Goal: Information Seeking & Learning: Check status

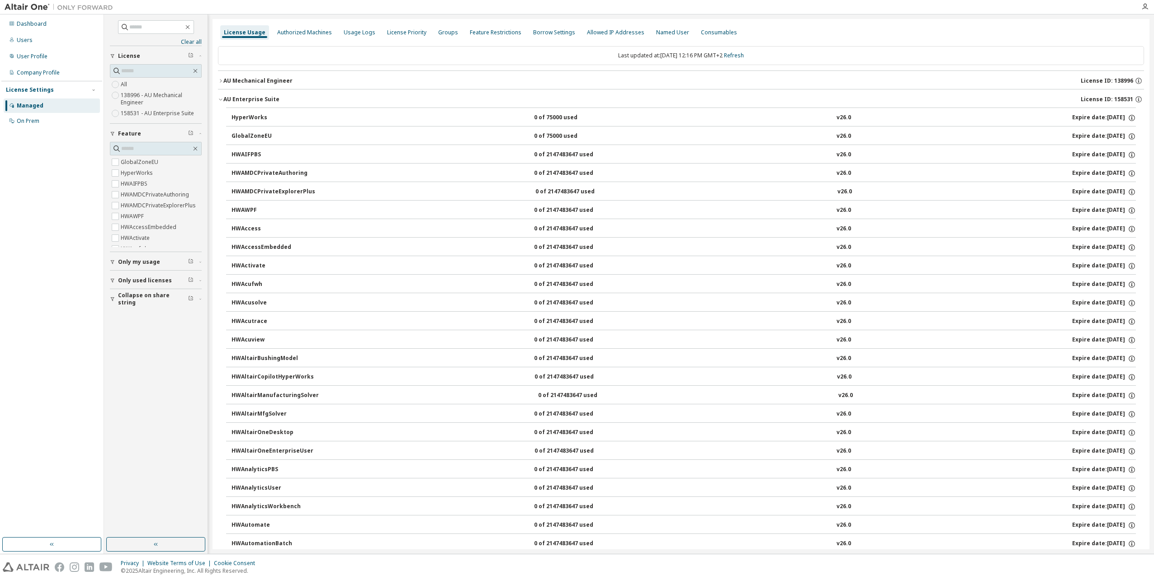
click at [219, 99] on icon "button" at bounding box center [220, 99] width 5 height 5
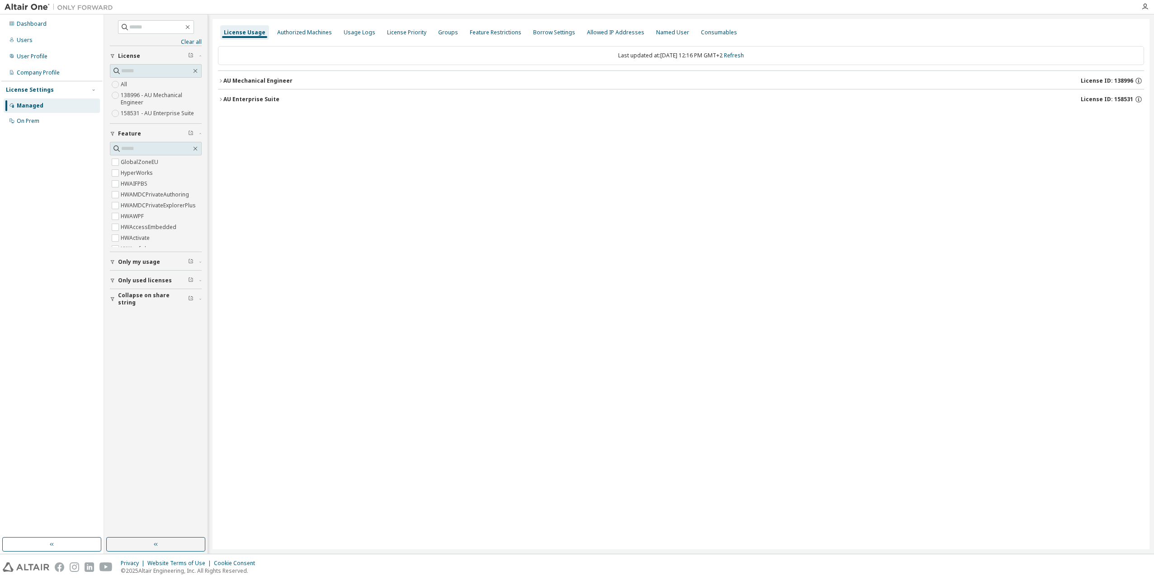
click at [219, 99] on icon "button" at bounding box center [220, 99] width 5 height 5
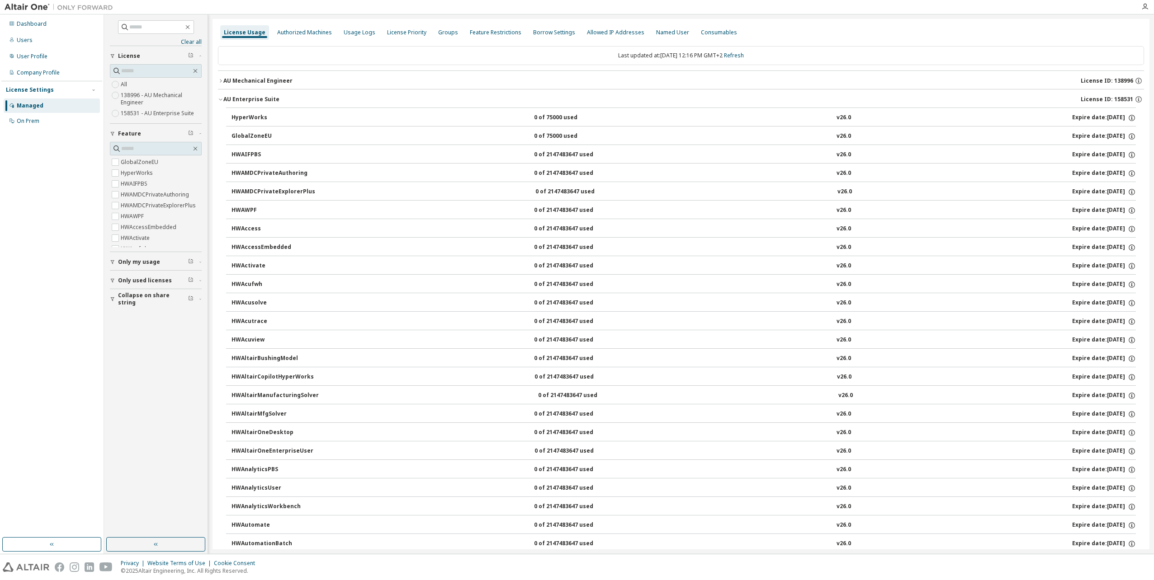
click at [220, 80] on icon "button" at bounding box center [220, 80] width 5 height 5
click at [112, 280] on icon "button" at bounding box center [113, 281] width 4 height 4
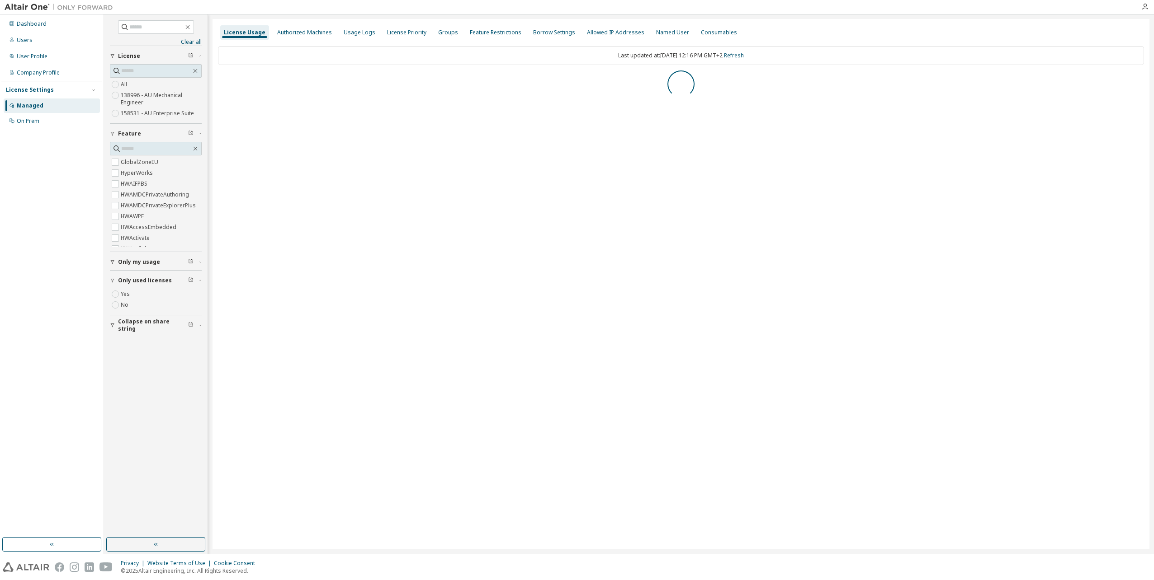
click at [113, 260] on icon "button" at bounding box center [112, 261] width 5 height 5
click at [113, 261] on icon "button" at bounding box center [113, 262] width 4 height 4
click at [218, 80] on div "License Usage Authorized Machines Usage Logs License Priority Groups Feature Re…" at bounding box center [680, 284] width 937 height 531
click at [220, 80] on icon "button" at bounding box center [220, 80] width 5 height 5
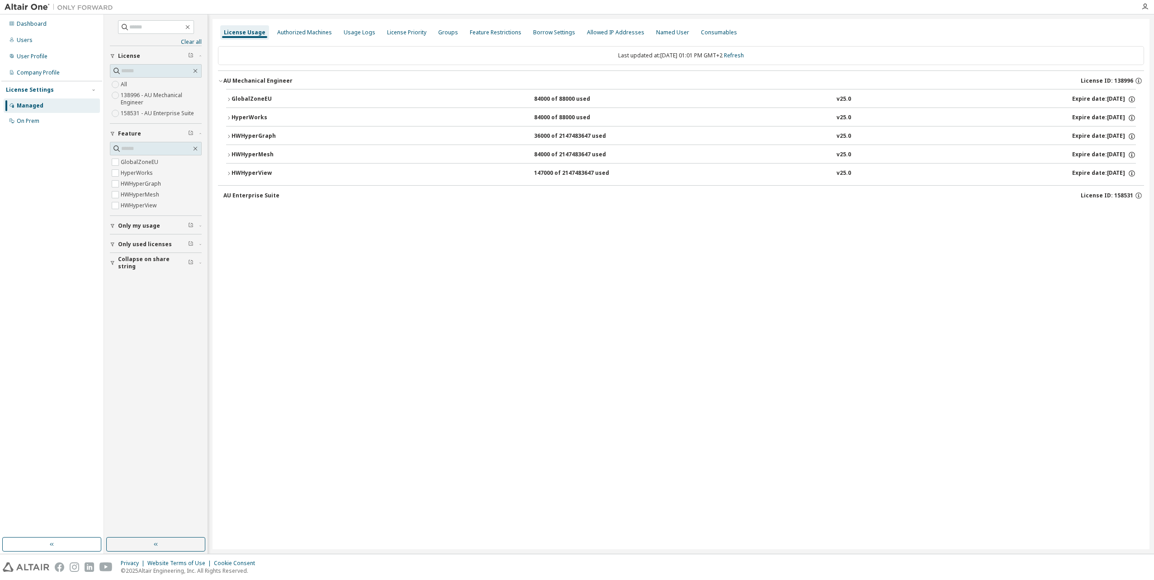
click at [113, 242] on icon "button" at bounding box center [112, 244] width 5 height 5
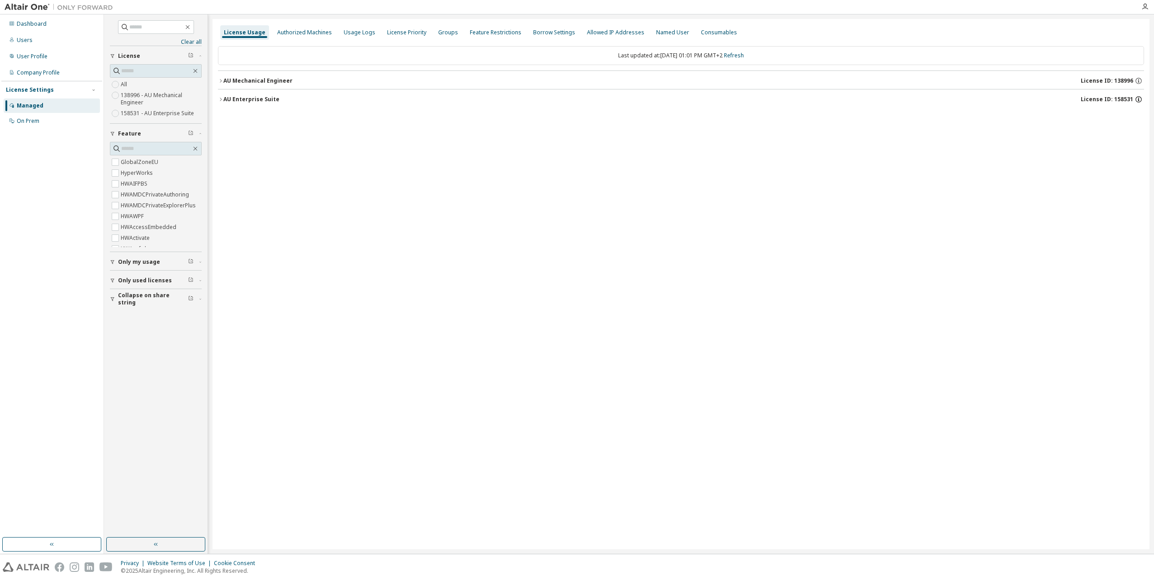
click at [1139, 99] on icon "button" at bounding box center [1138, 99] width 8 height 8
click at [827, 244] on div "License Usage Authorized Machines Usage Logs License Priority Groups Feature Re…" at bounding box center [680, 284] width 937 height 531
click at [49, 26] on div "Dashboard" at bounding box center [52, 24] width 96 height 14
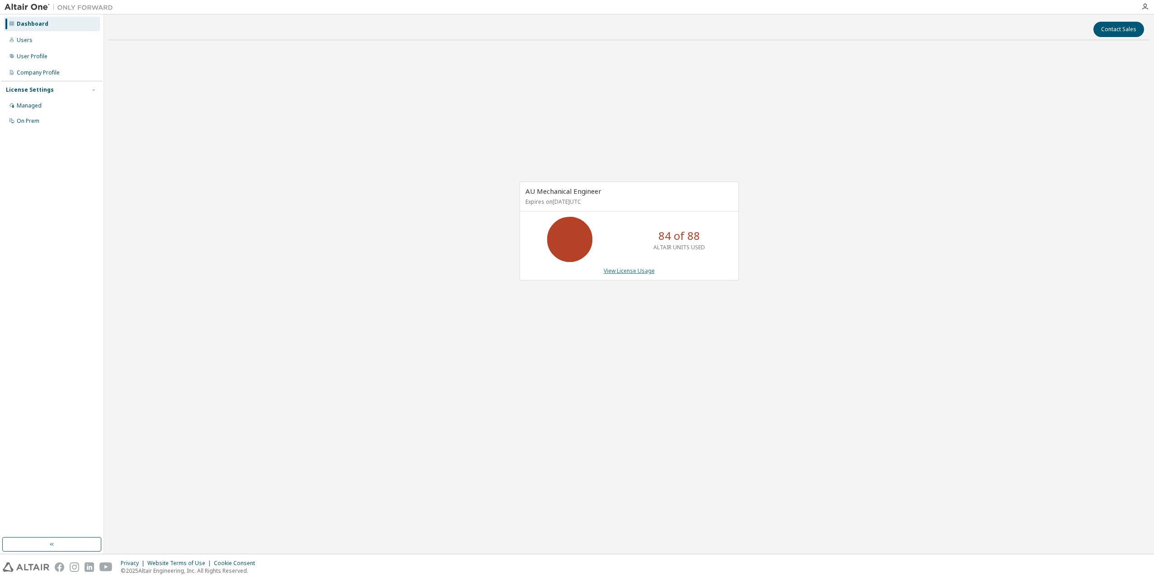
click at [630, 267] on link "View License Usage" at bounding box center [628, 271] width 51 height 8
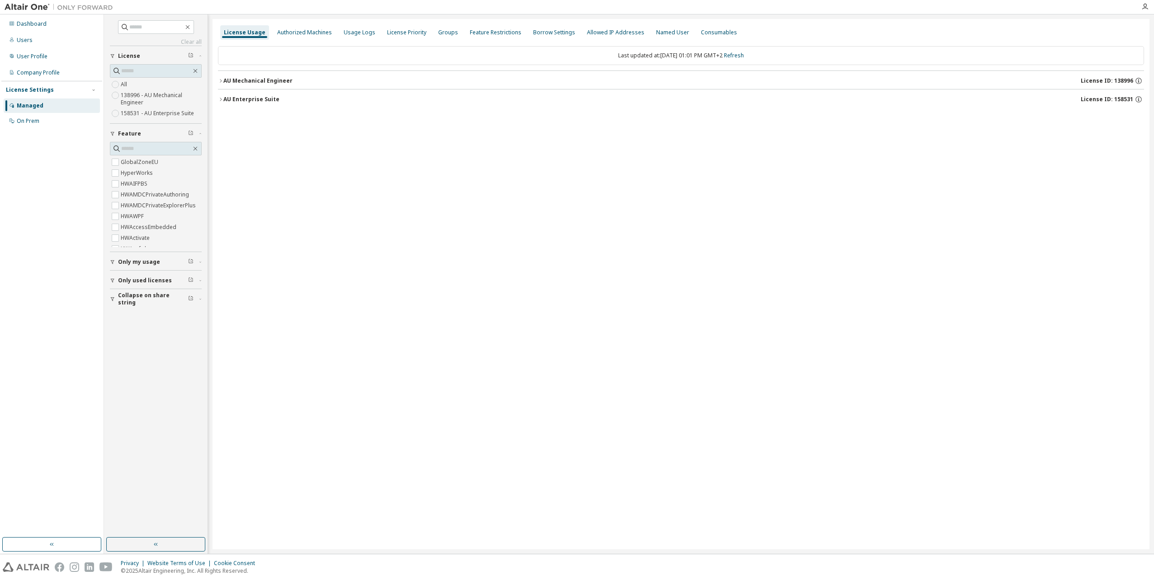
drag, startPoint x: 423, startPoint y: 190, endPoint x: 396, endPoint y: 187, distance: 27.4
click at [422, 189] on div "License Usage Authorized Machines Usage Logs License Priority Groups Feature Re…" at bounding box center [680, 284] width 937 height 531
click at [45, 38] on div "Users" at bounding box center [52, 40] width 96 height 14
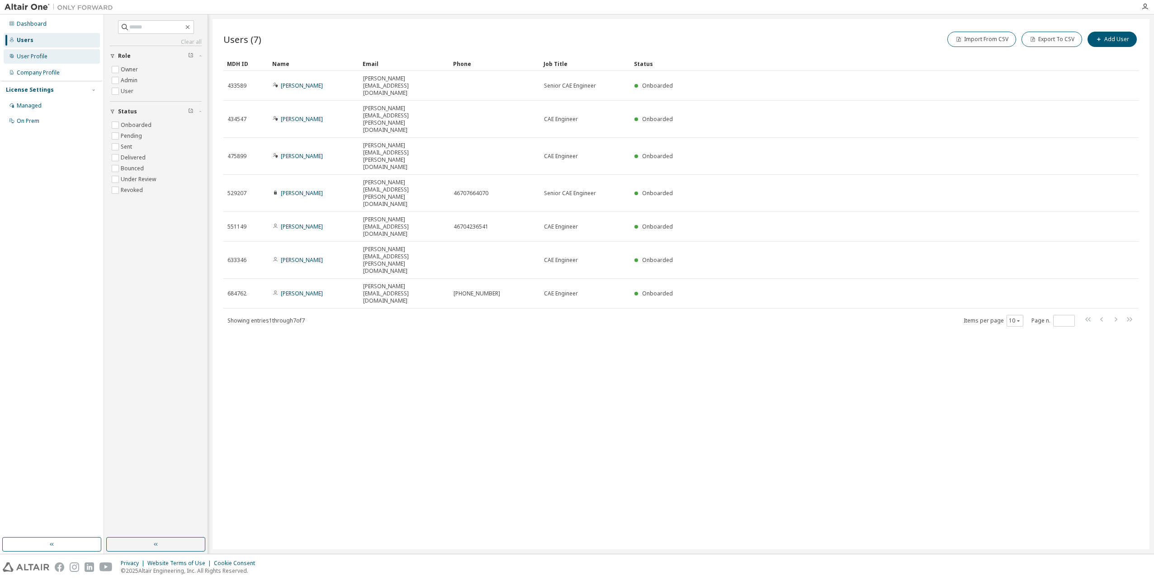
click at [44, 57] on div "User Profile" at bounding box center [32, 56] width 31 height 7
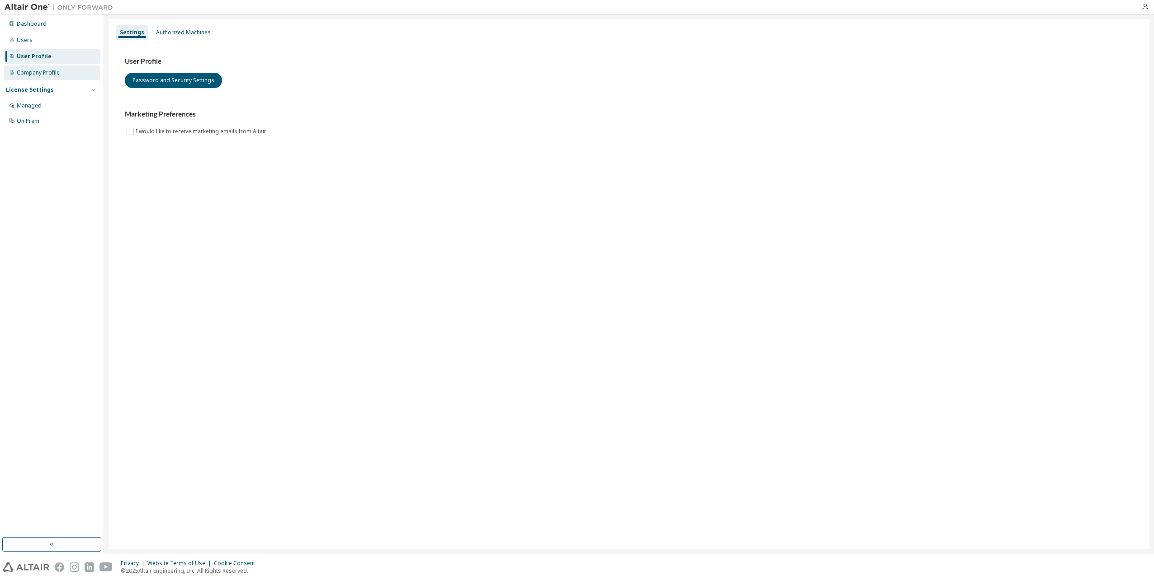
click at [47, 70] on div "Company Profile" at bounding box center [38, 72] width 43 height 7
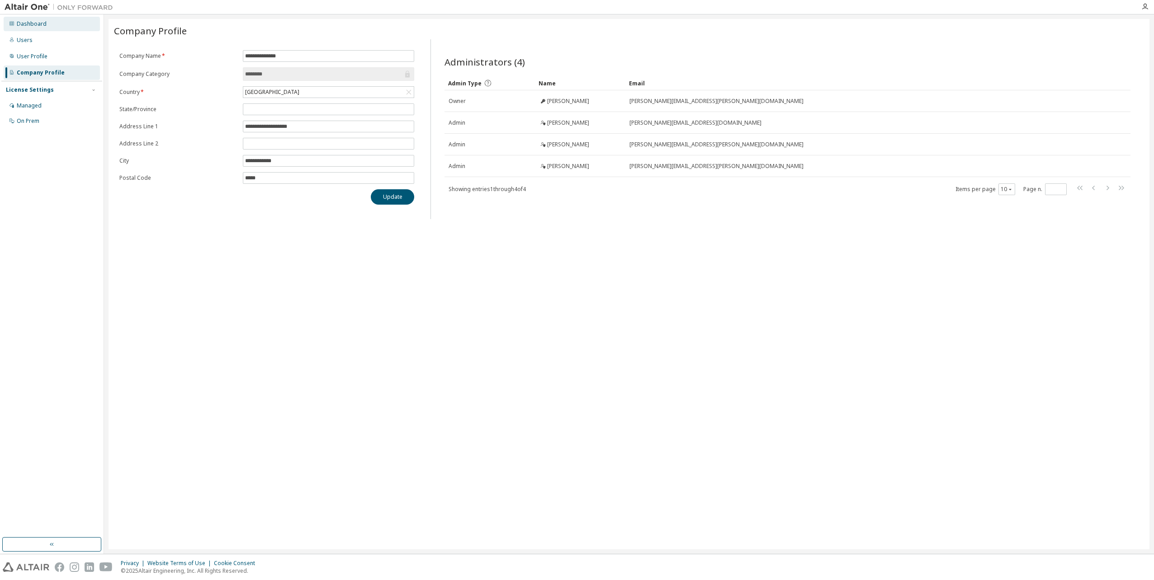
click at [47, 29] on div "Dashboard" at bounding box center [52, 24] width 96 height 14
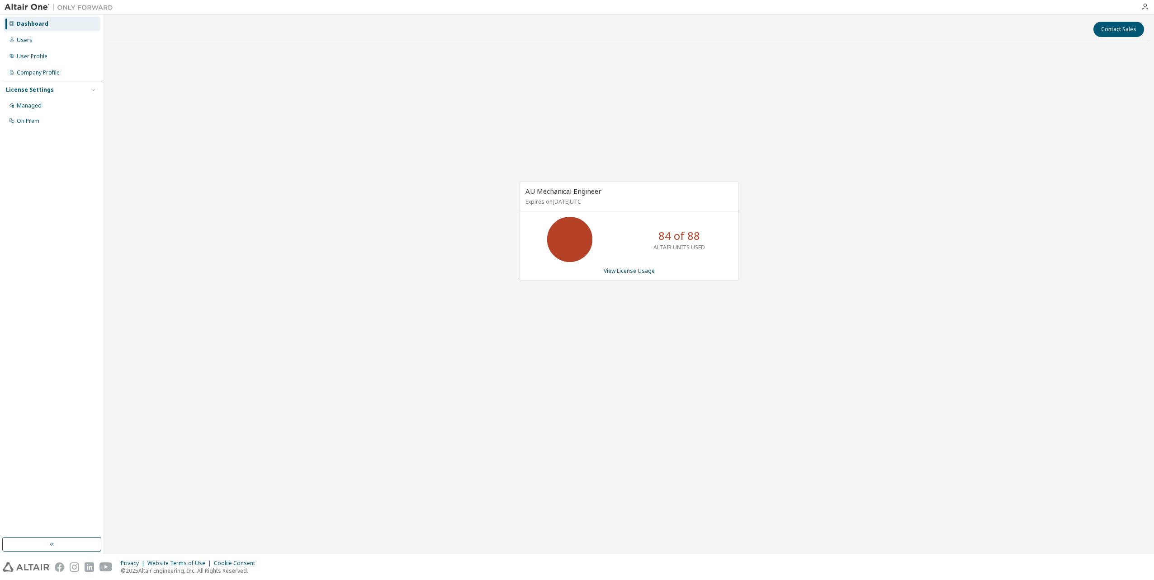
click at [413, 275] on div "AU Mechanical Engineer Expires on March 6, 2027 UTC 84 of 88 ALTAIR UNITS USED …" at bounding box center [628, 235] width 1041 height 377
click at [44, 107] on div "Managed" at bounding box center [52, 106] width 96 height 14
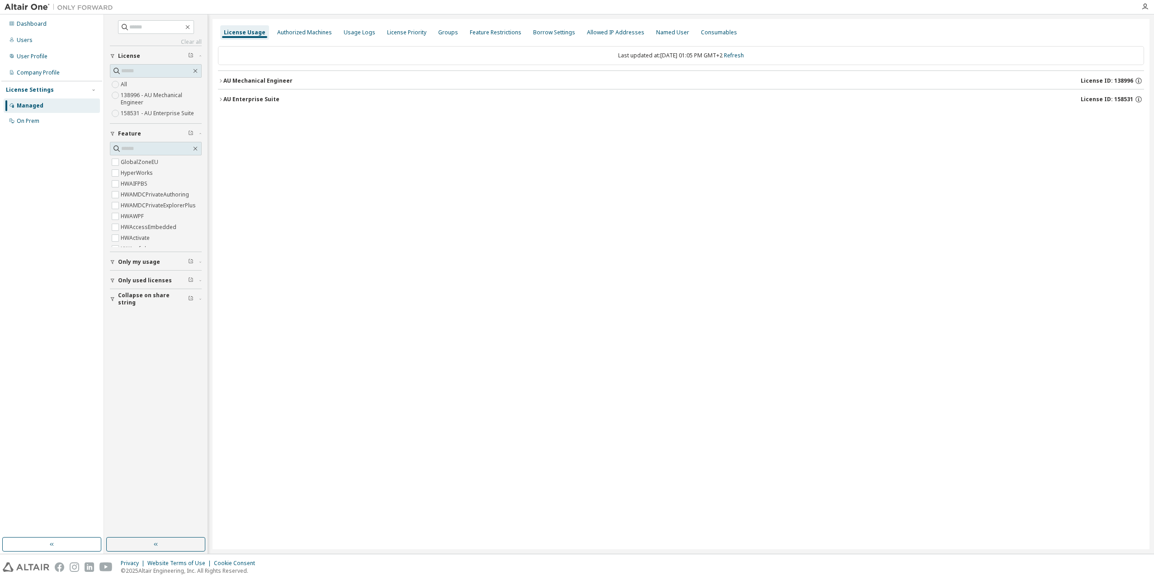
click at [220, 99] on icon "button" at bounding box center [220, 99] width 5 height 5
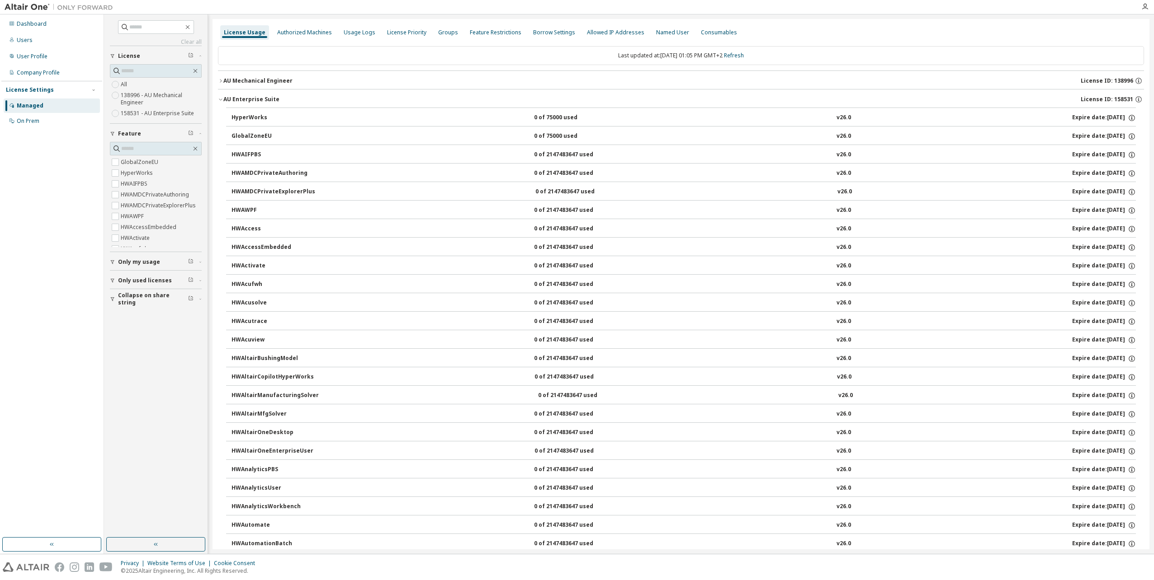
click at [221, 81] on icon "button" at bounding box center [220, 80] width 5 height 5
click at [111, 279] on icon "button" at bounding box center [112, 280] width 5 height 5
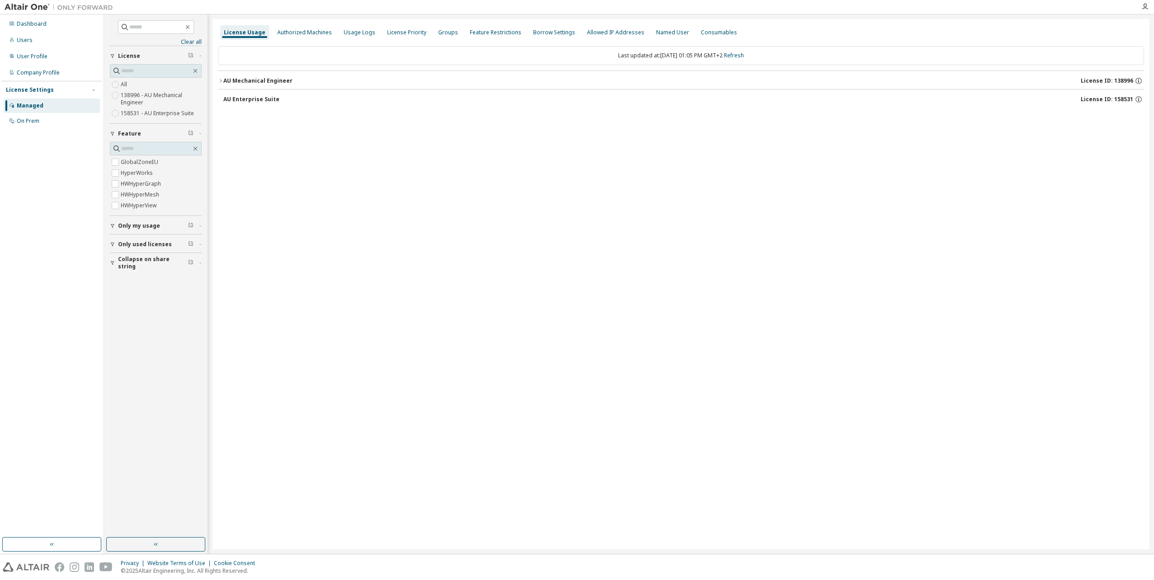
click at [221, 81] on icon "button" at bounding box center [221, 80] width 2 height 3
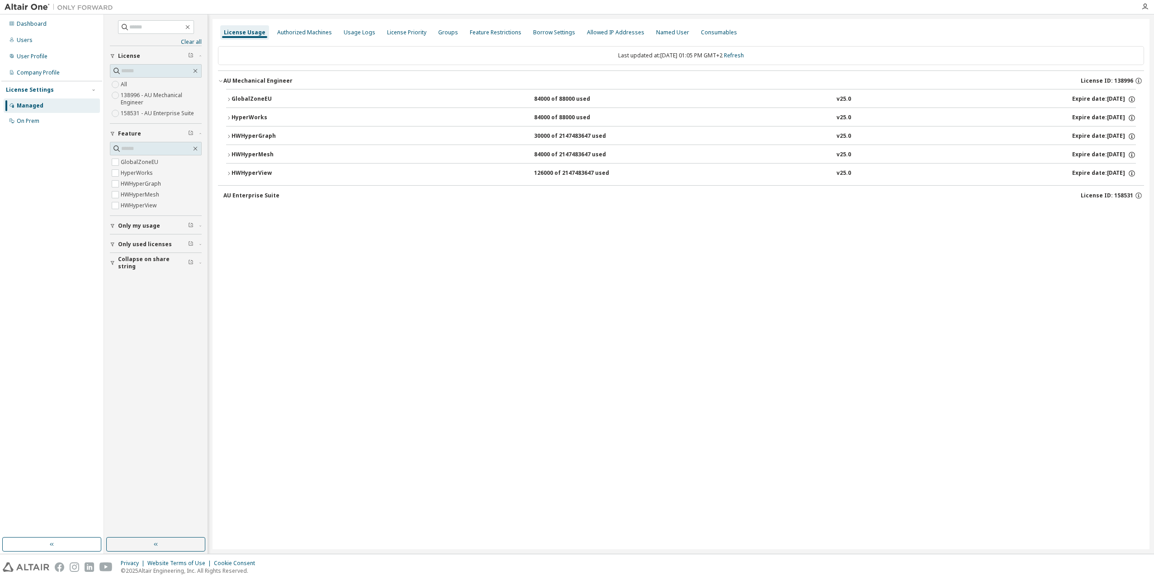
click at [230, 99] on icon "button" at bounding box center [228, 99] width 5 height 5
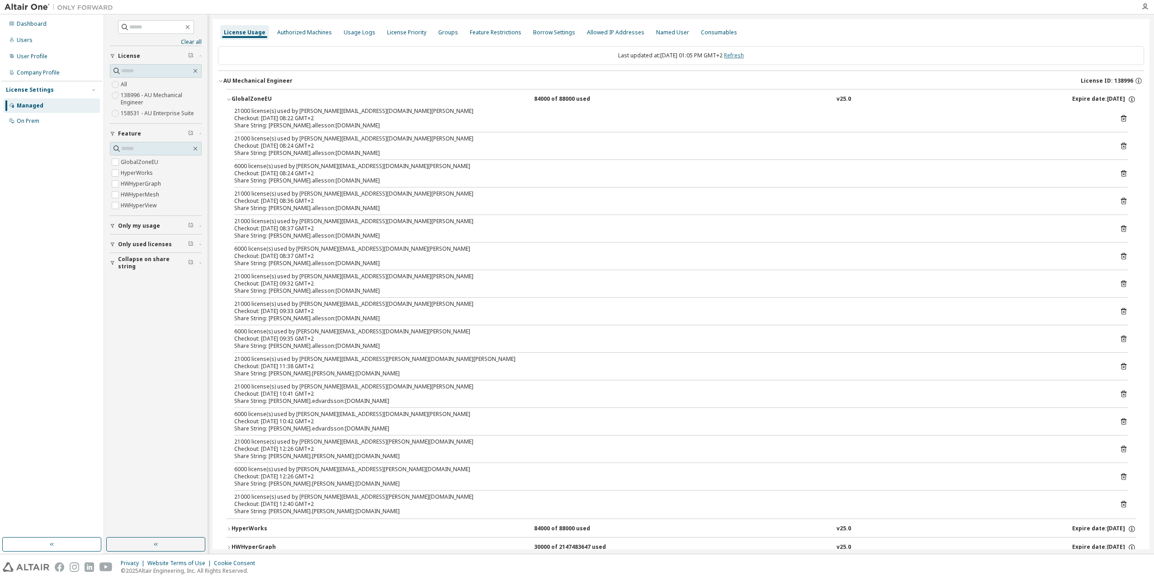
click at [743, 56] on link "Refresh" at bounding box center [734, 56] width 20 height 8
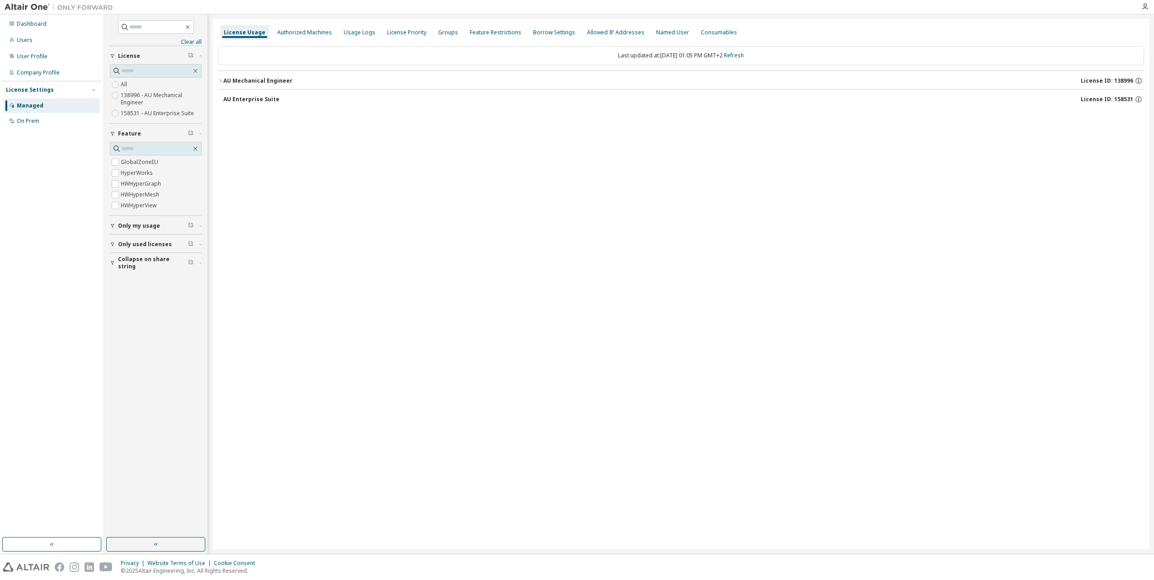
click at [221, 81] on icon "button" at bounding box center [220, 80] width 5 height 5
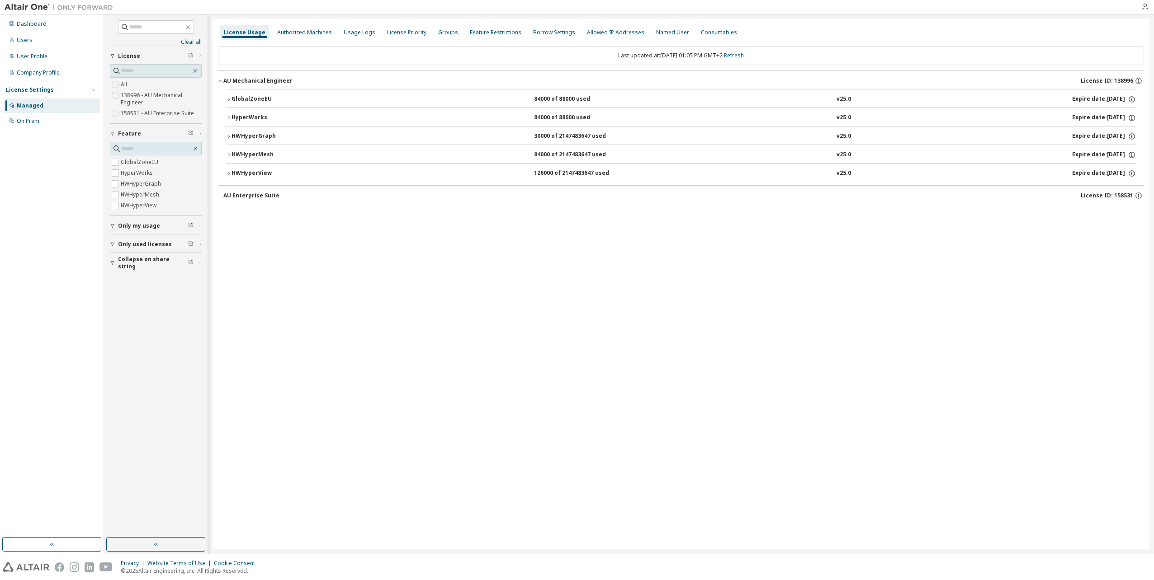
click at [227, 99] on icon "button" at bounding box center [228, 99] width 5 height 5
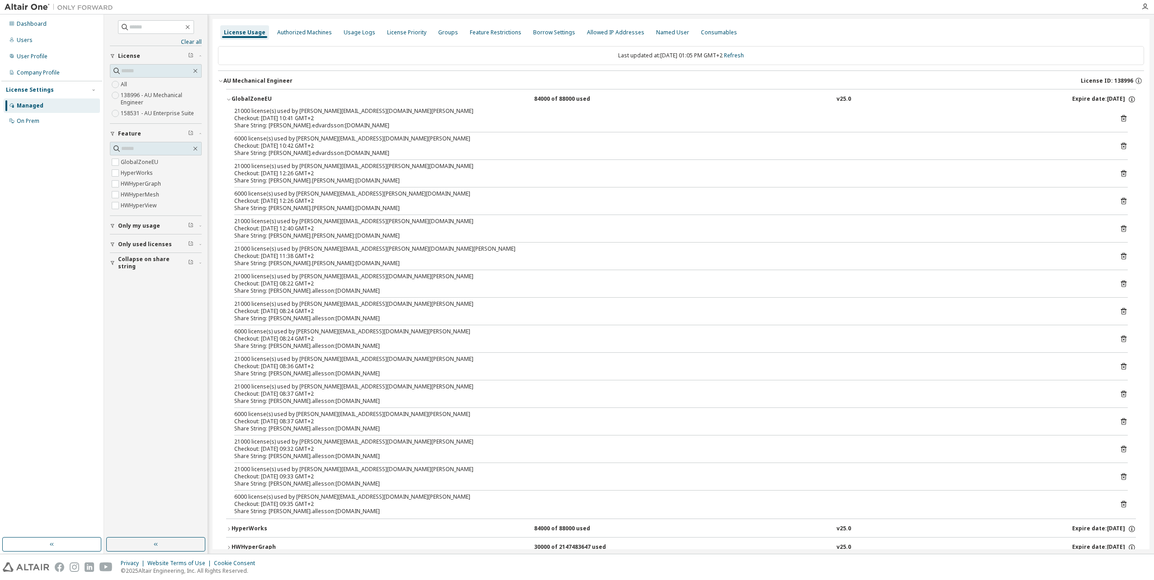
click at [112, 263] on icon "button" at bounding box center [113, 263] width 4 height 4
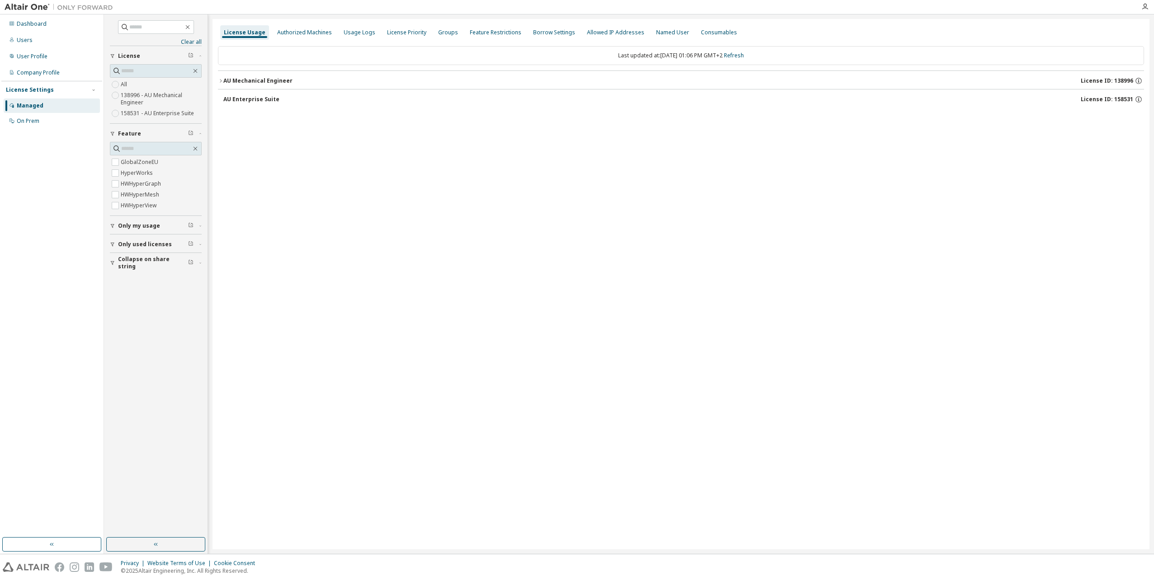
click at [222, 82] on icon "button" at bounding box center [220, 80] width 5 height 5
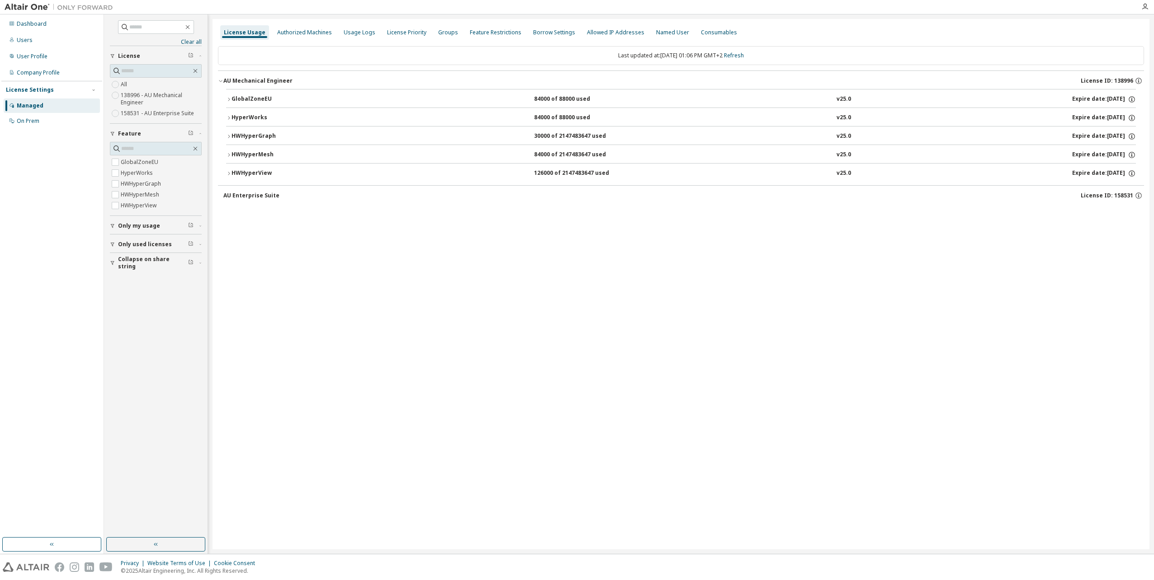
click at [230, 99] on icon "button" at bounding box center [228, 99] width 5 height 5
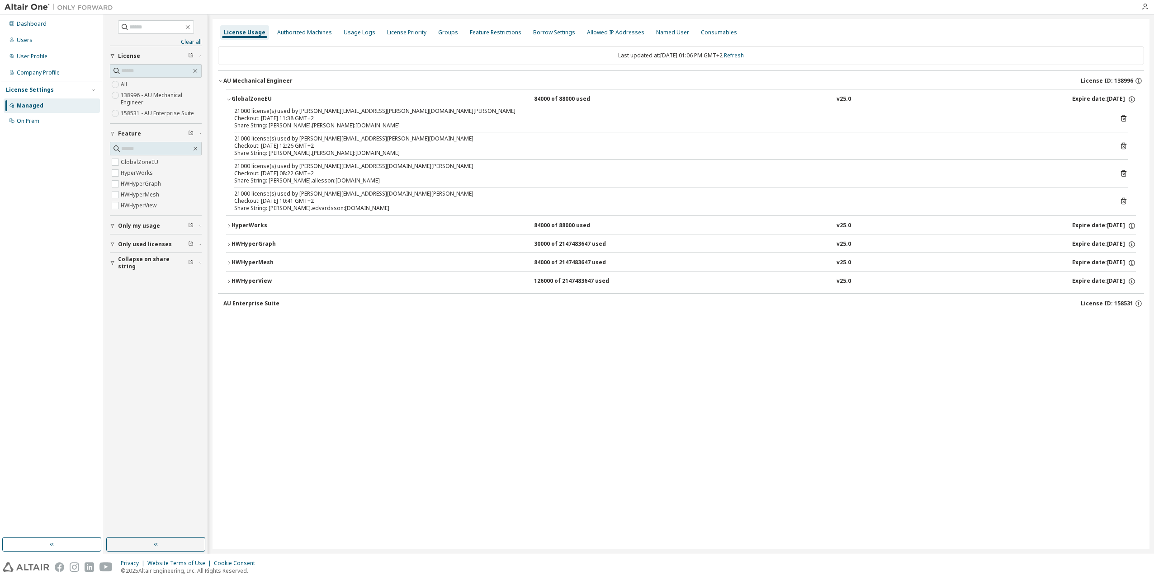
click at [312, 118] on div "Checkout: 2025-10-01 11:38 GMT+2" at bounding box center [669, 118] width 871 height 7
click at [342, 141] on div "21000 license(s) used by erica.linvill@clusterserver.in.shl-group.com" at bounding box center [669, 138] width 871 height 7
click at [281, 142] on div "Checkout: 2025-09-26 12:26 GMT+2" at bounding box center [669, 145] width 871 height 7
click at [281, 143] on div "Checkout: 2025-09-26 12:26 GMT+2" at bounding box center [669, 145] width 871 height 7
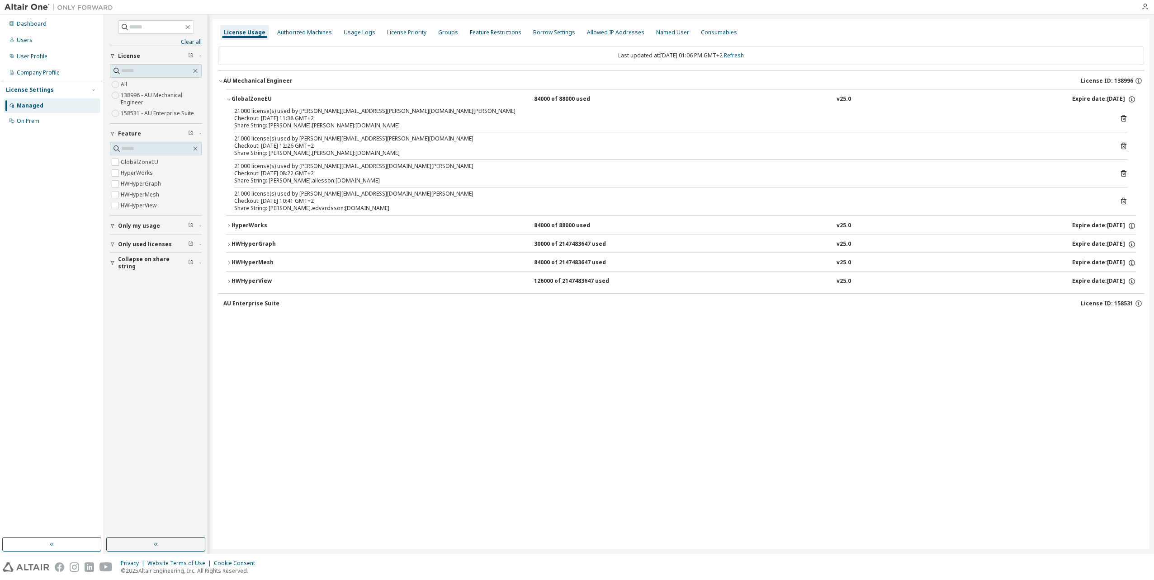
drag, startPoint x: 328, startPoint y: 146, endPoint x: 340, endPoint y: 146, distance: 12.2
click at [329, 146] on div "Checkout: 2025-09-26 12:26 GMT+2" at bounding box center [669, 145] width 871 height 7
click at [1123, 147] on icon at bounding box center [1123, 146] width 8 height 8
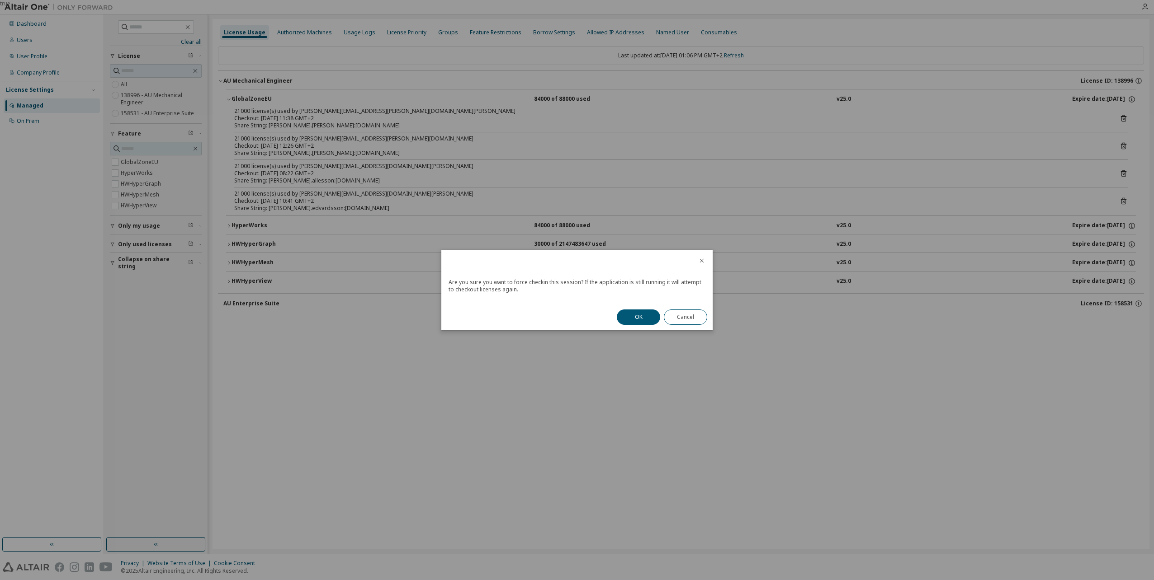
click at [642, 315] on button "OK" at bounding box center [638, 317] width 43 height 15
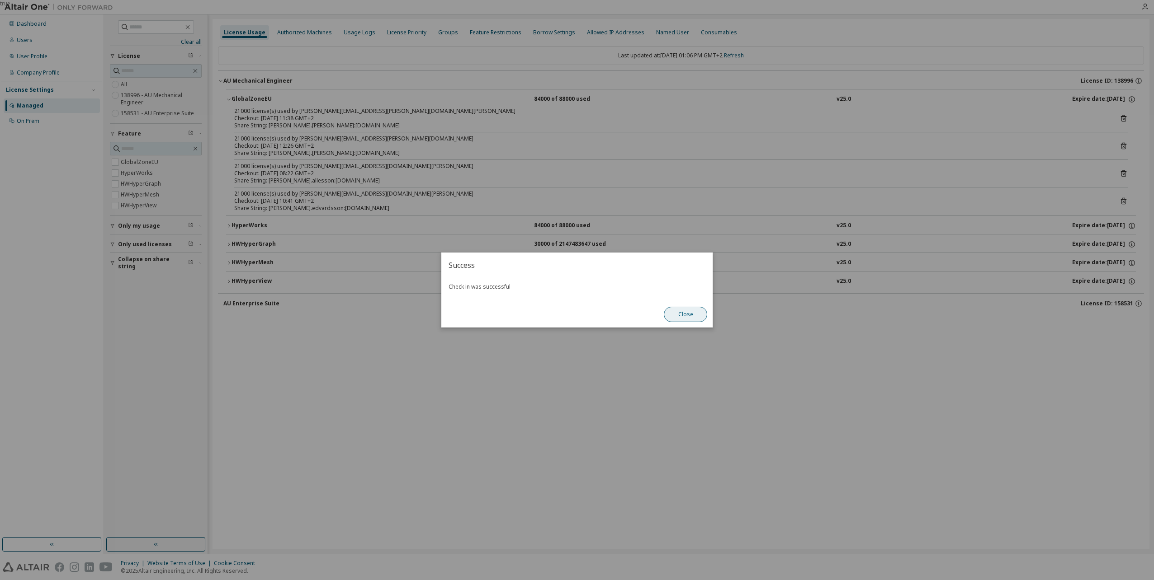
click at [682, 314] on button "Close" at bounding box center [685, 314] width 43 height 15
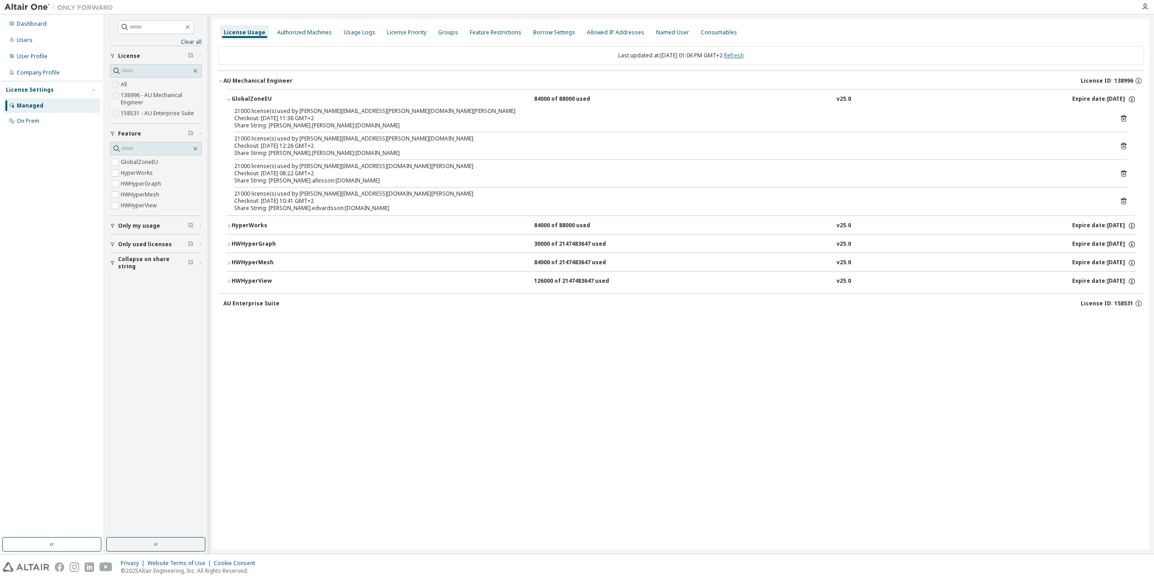
click at [741, 53] on link "Refresh" at bounding box center [734, 56] width 20 height 8
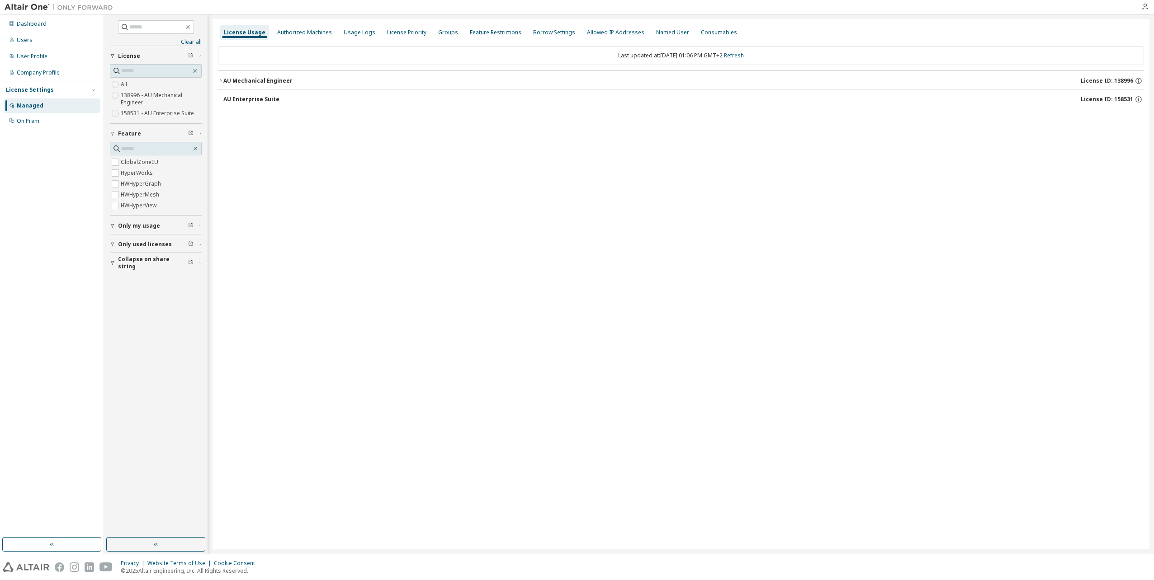
click at [221, 80] on icon "button" at bounding box center [221, 80] width 2 height 3
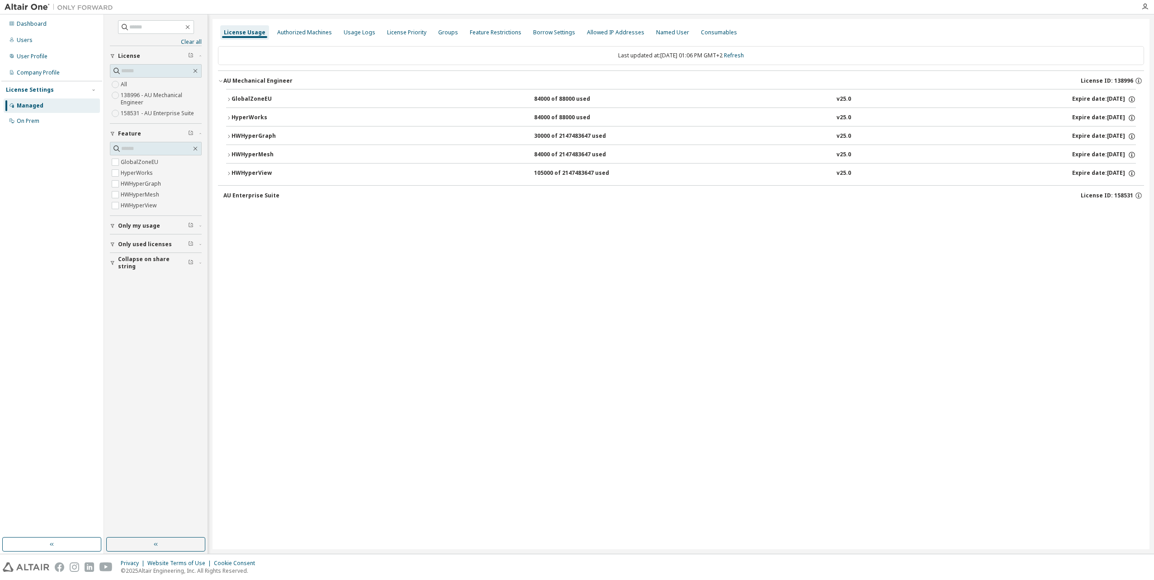
click at [230, 100] on icon "button" at bounding box center [228, 99] width 5 height 5
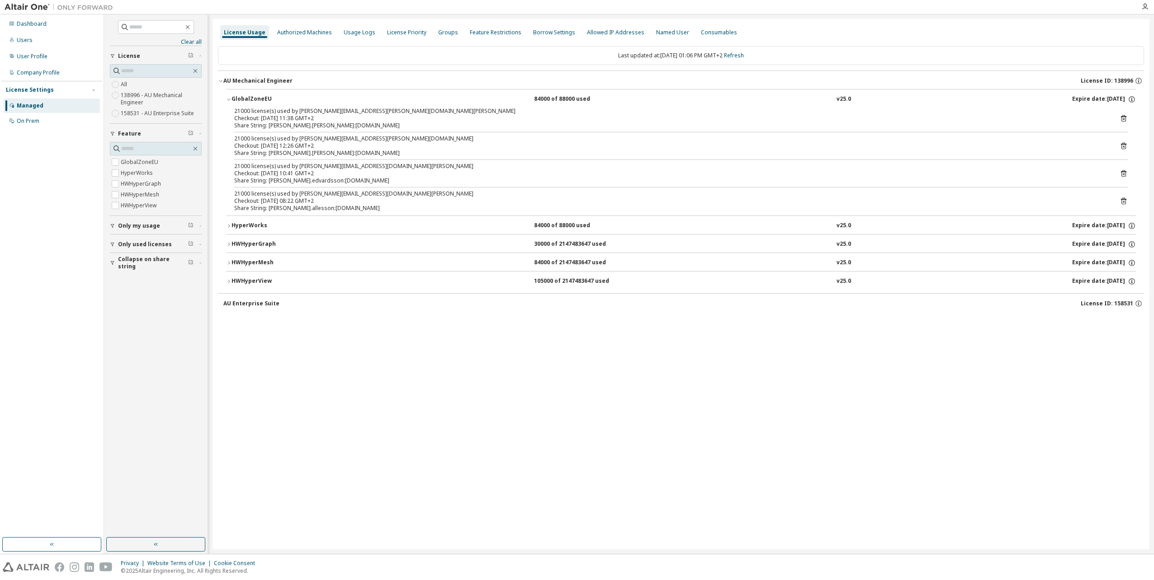
click at [395, 153] on div "Share String: erica.linvill:clusterserver.in.shl-group.com" at bounding box center [669, 153] width 871 height 7
click at [1124, 146] on icon at bounding box center [1123, 146] width 8 height 8
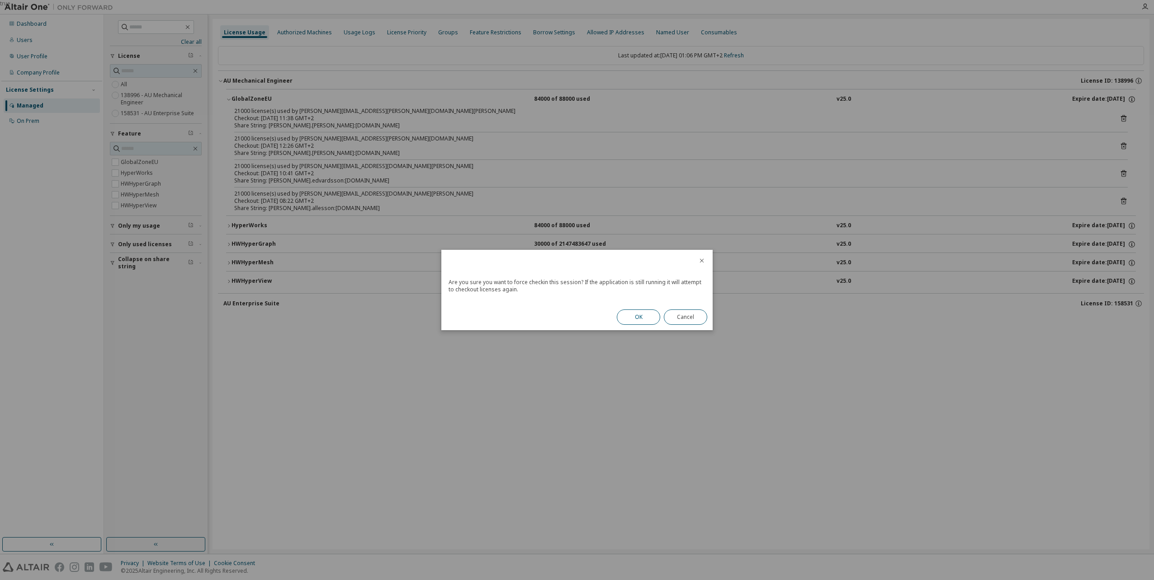
click at [638, 321] on button "OK" at bounding box center [638, 317] width 43 height 15
click at [686, 318] on button "Close" at bounding box center [685, 314] width 43 height 15
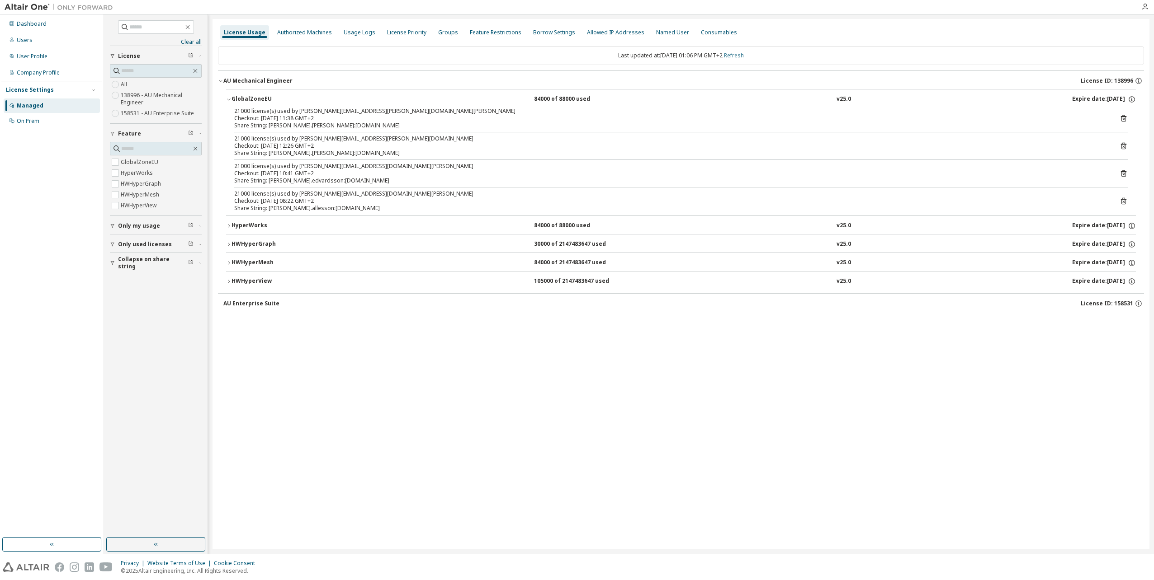
click at [744, 56] on link "Refresh" at bounding box center [734, 56] width 20 height 8
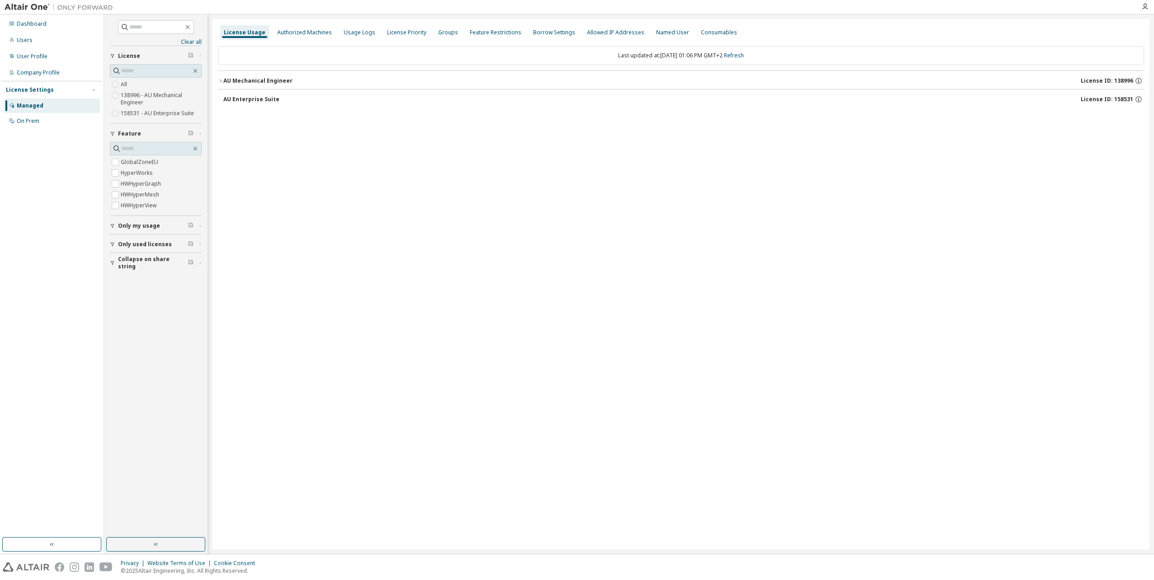
click at [217, 80] on div "License Usage Authorized Machines Usage Logs License Priority Groups Feature Re…" at bounding box center [680, 284] width 937 height 531
click at [221, 80] on icon "button" at bounding box center [220, 80] width 5 height 5
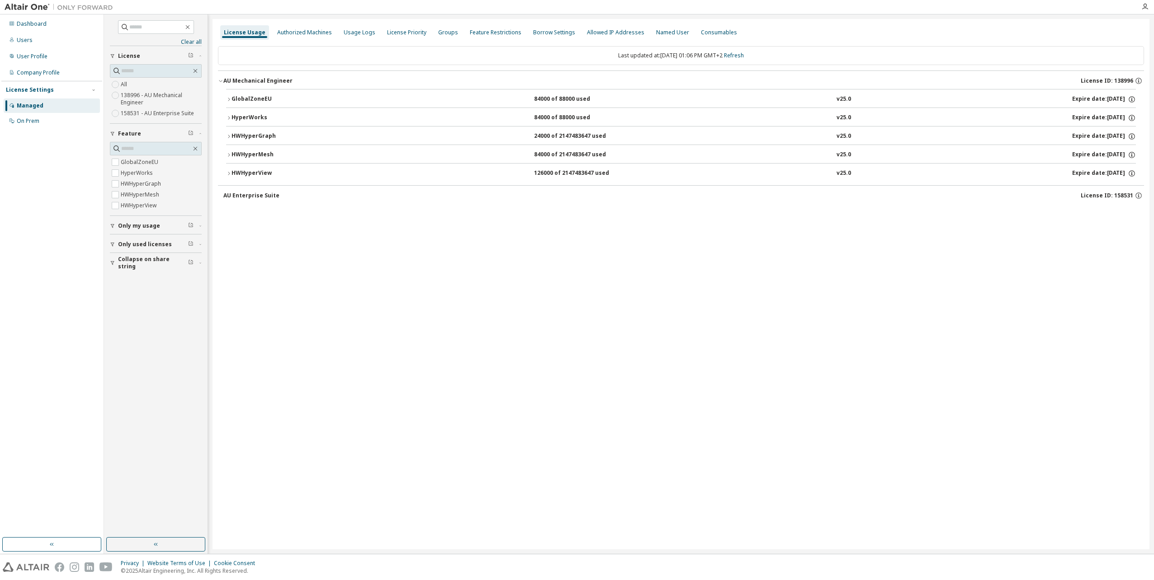
click at [230, 99] on icon "button" at bounding box center [228, 99] width 5 height 5
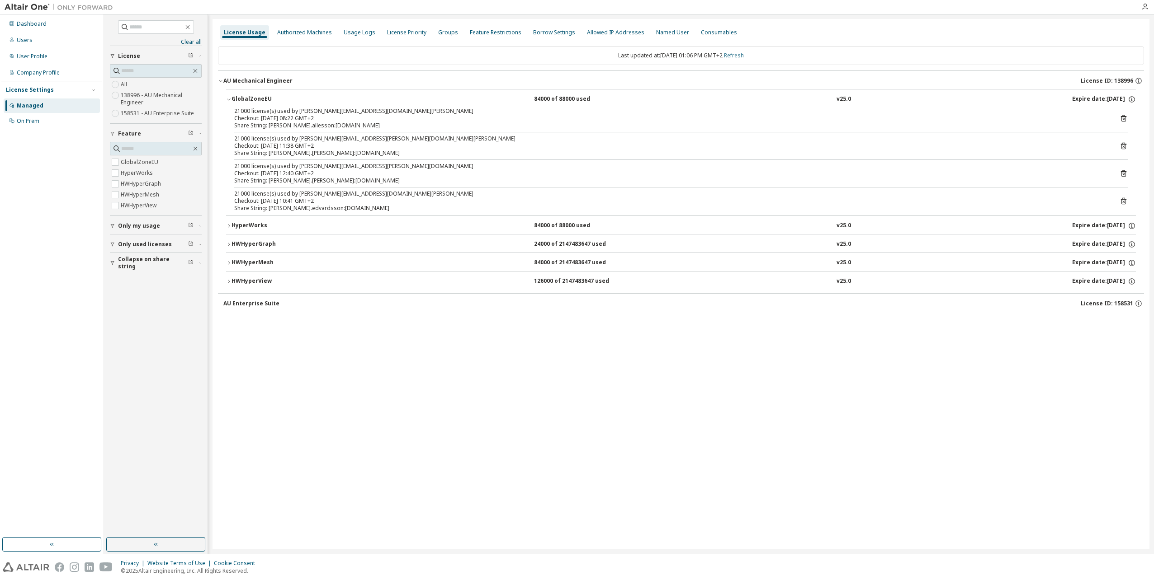
click at [744, 55] on link "Refresh" at bounding box center [734, 56] width 20 height 8
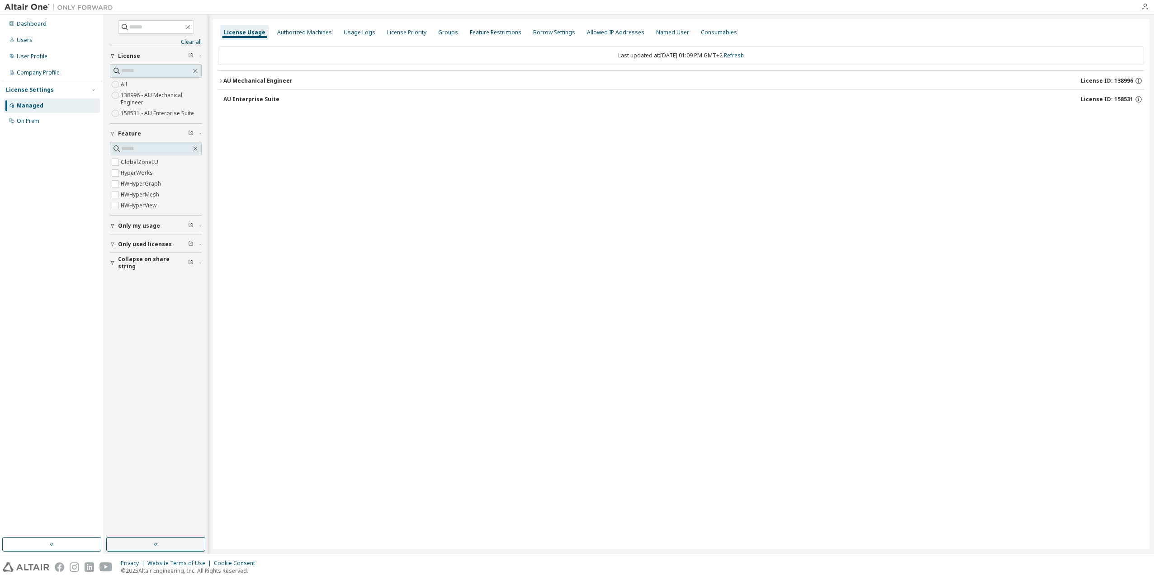
click at [221, 81] on icon "button" at bounding box center [220, 80] width 5 height 5
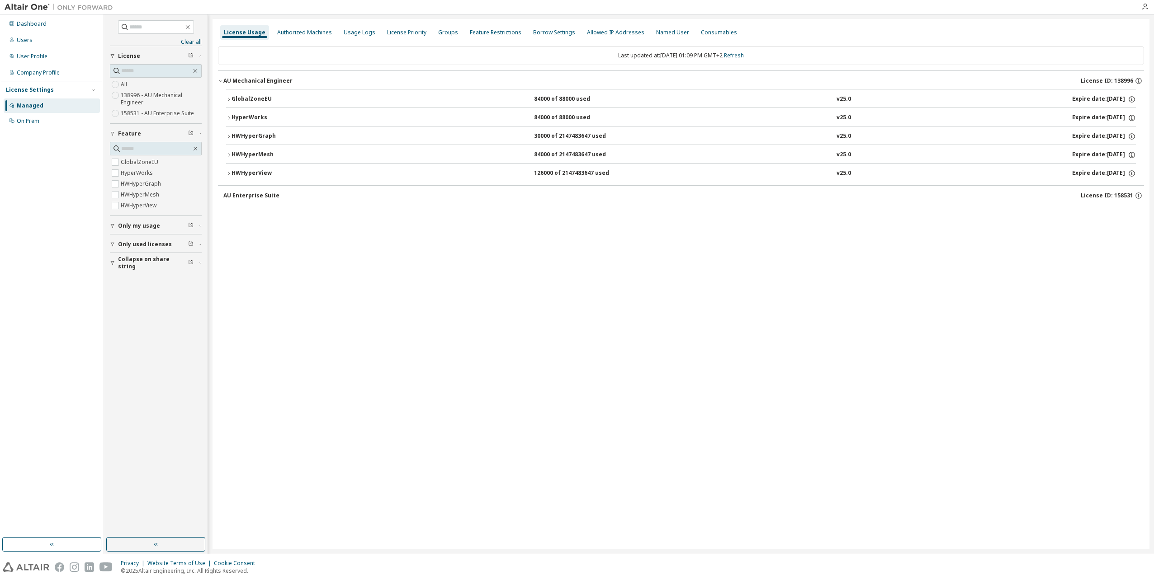
click at [229, 97] on icon "button" at bounding box center [228, 99] width 5 height 5
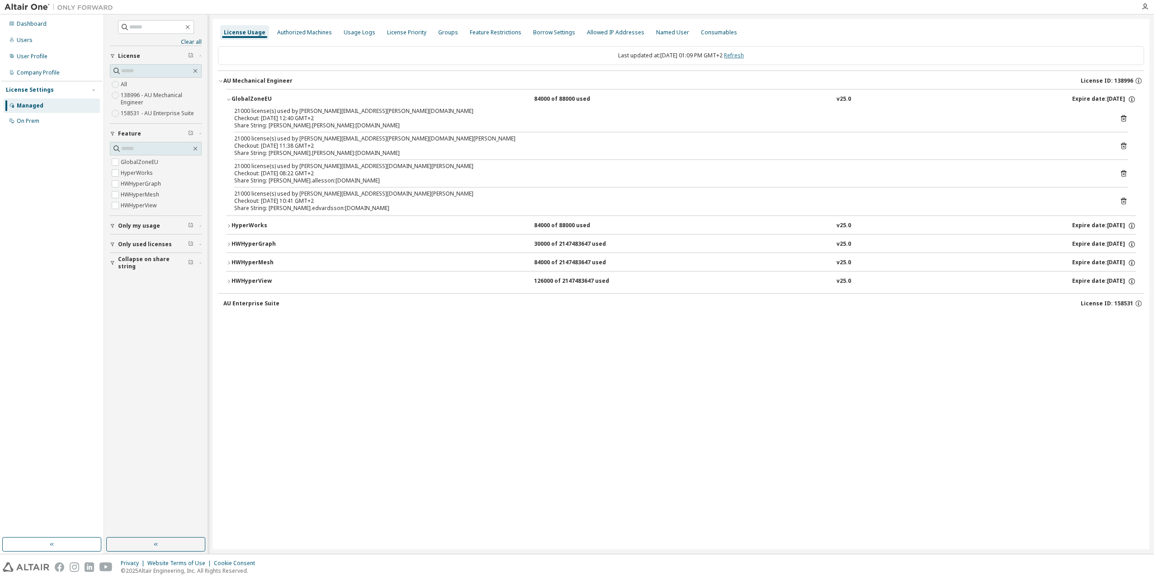
click at [744, 54] on link "Refresh" at bounding box center [734, 56] width 20 height 8
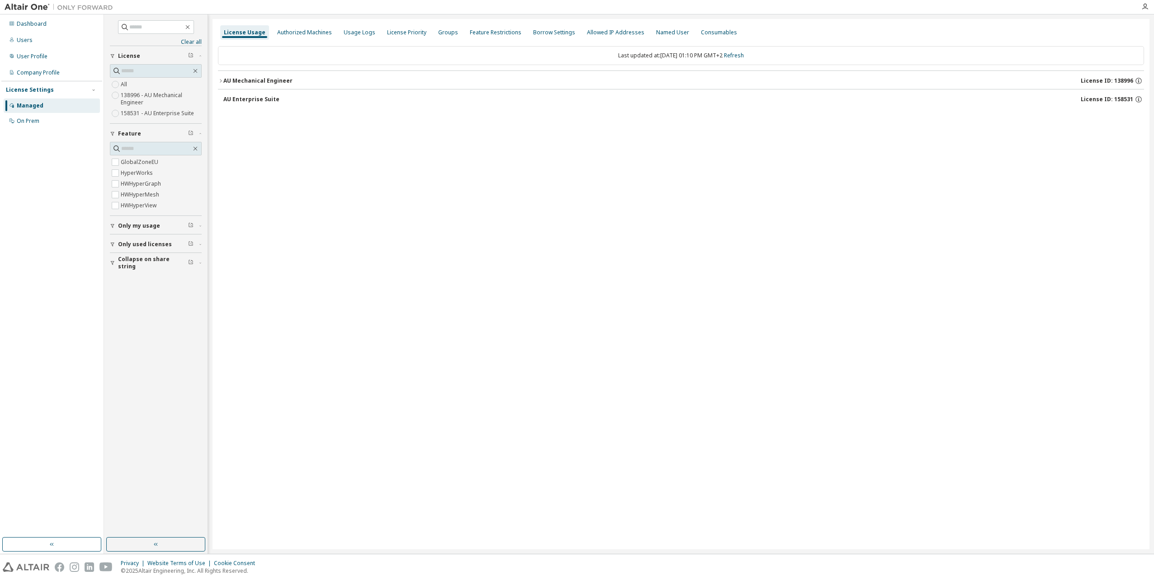
click at [221, 81] on icon "button" at bounding box center [220, 80] width 5 height 5
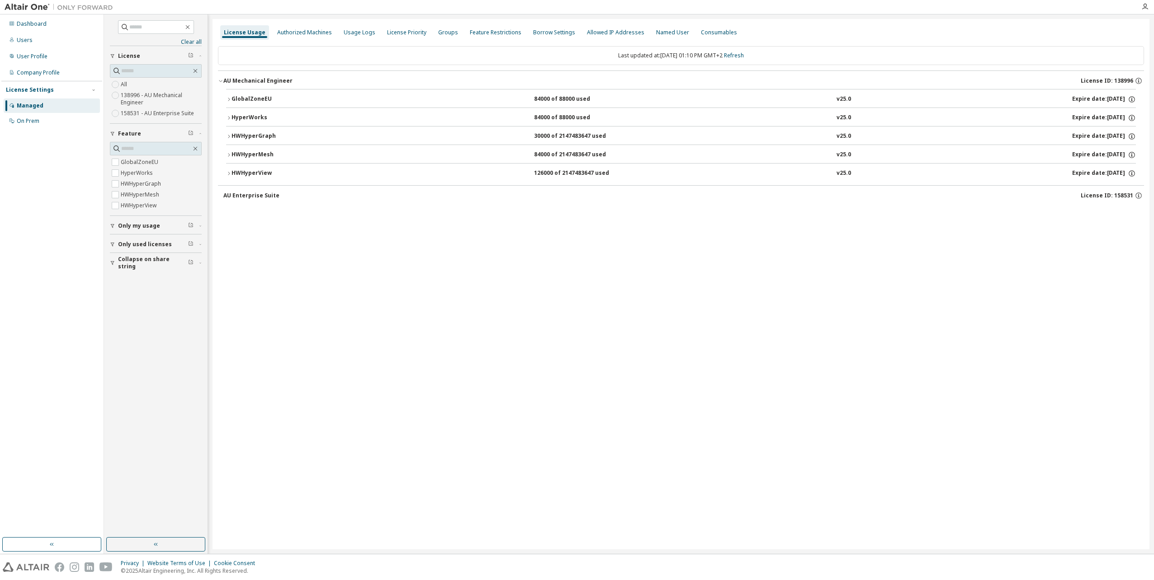
click at [228, 99] on icon "button" at bounding box center [228, 99] width 5 height 5
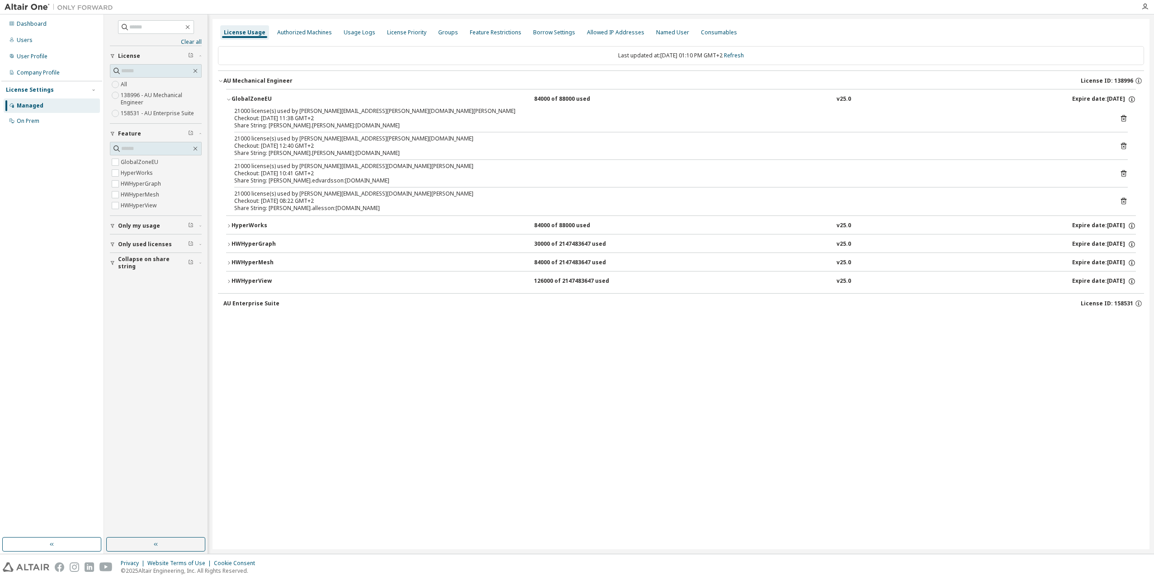
click at [1125, 143] on icon at bounding box center [1123, 146] width 8 height 8
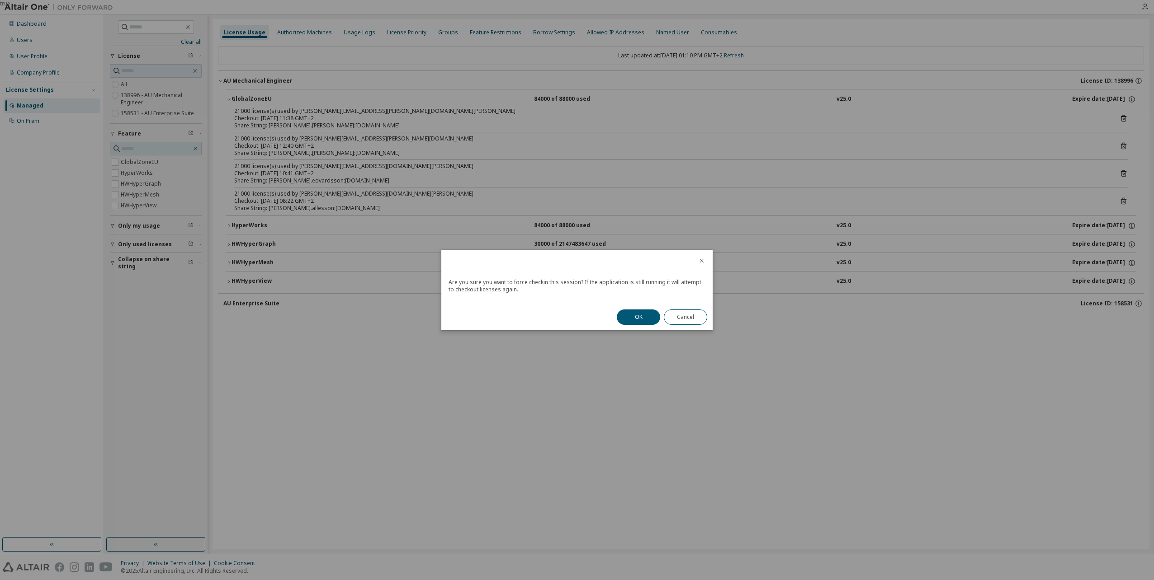
click at [645, 317] on button "OK" at bounding box center [638, 317] width 43 height 15
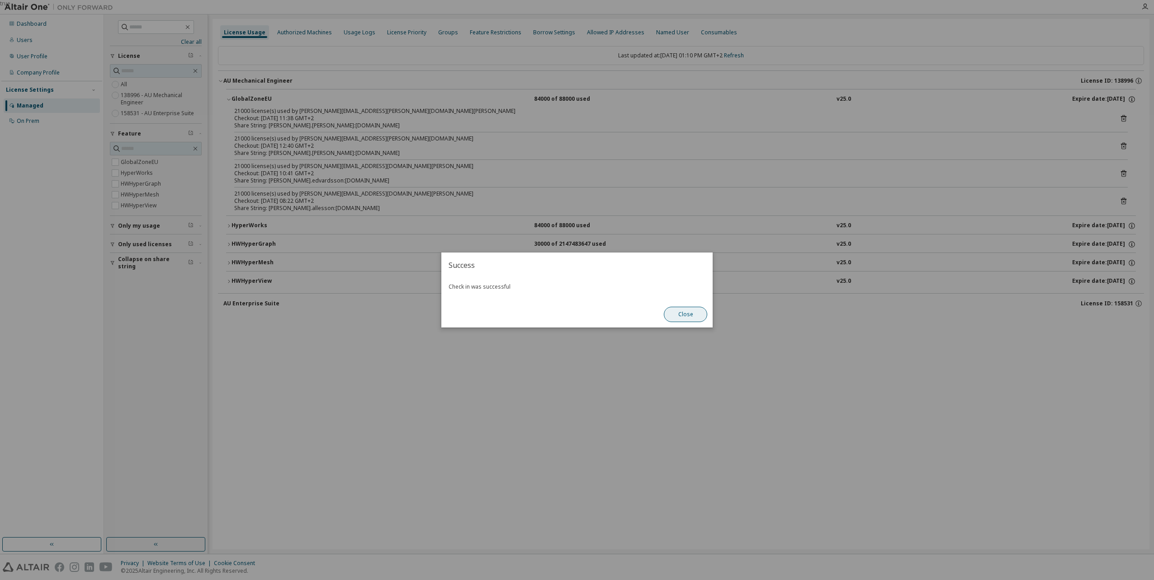
click at [674, 315] on button "Close" at bounding box center [685, 314] width 43 height 15
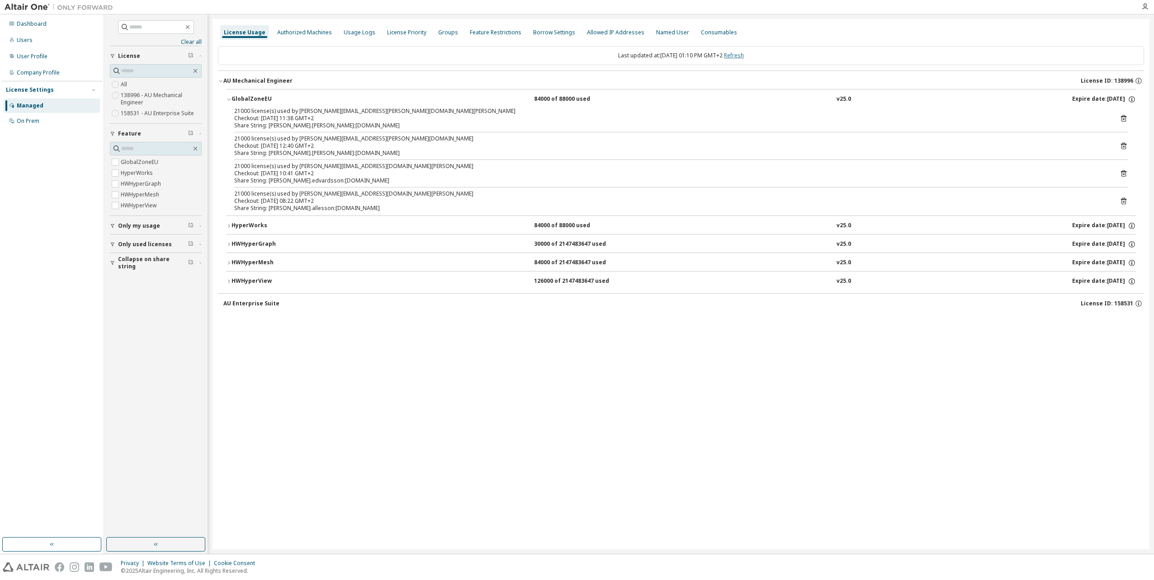
click at [744, 54] on link "Refresh" at bounding box center [734, 56] width 20 height 8
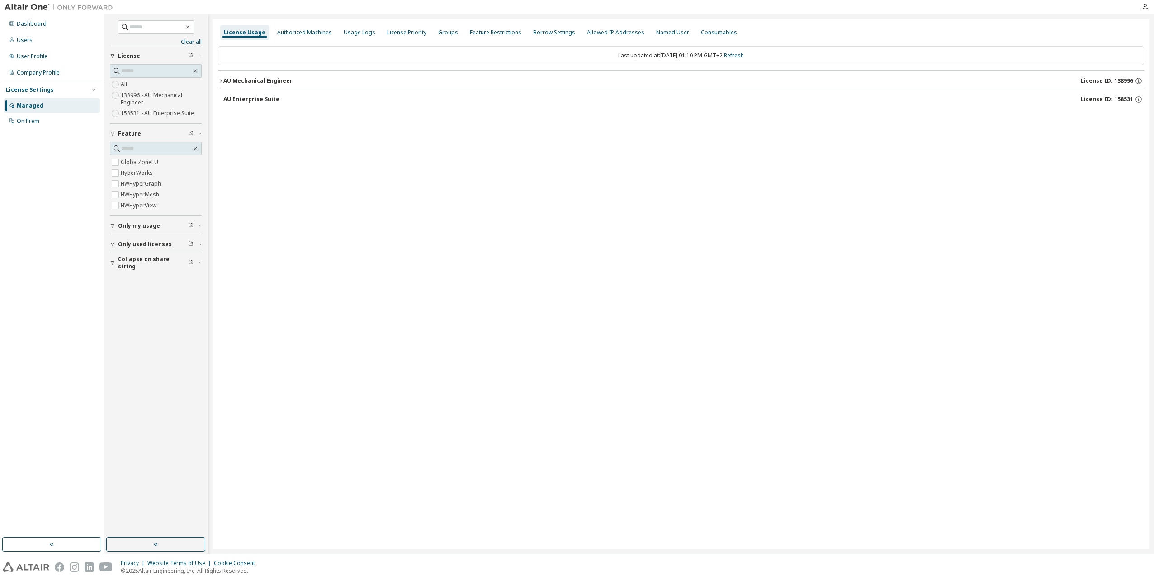
click at [219, 81] on icon "button" at bounding box center [220, 80] width 5 height 5
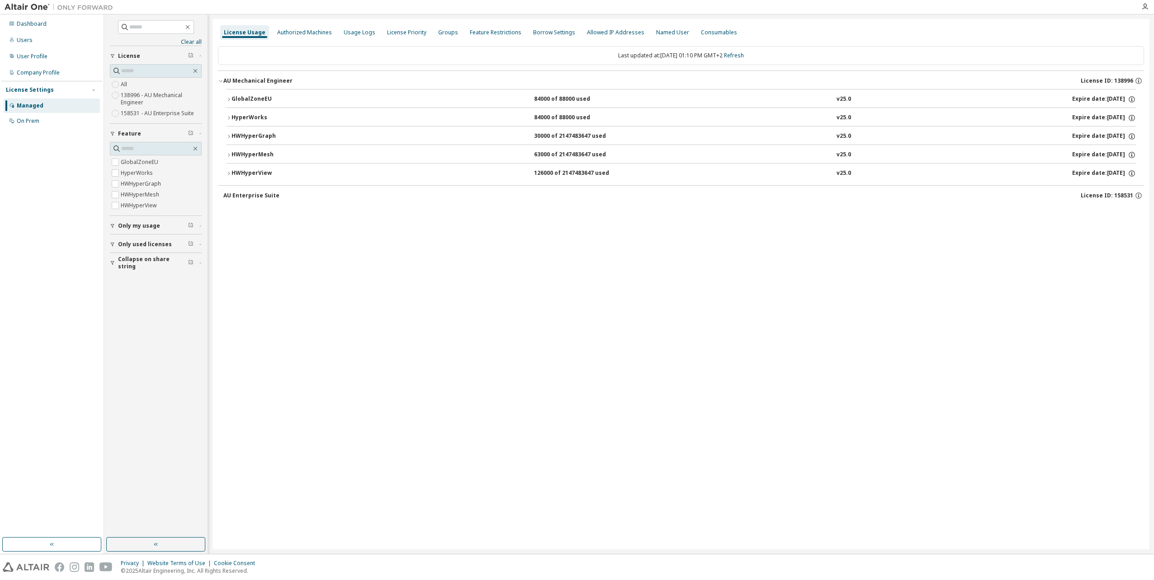
click at [230, 97] on icon "button" at bounding box center [228, 99] width 5 height 5
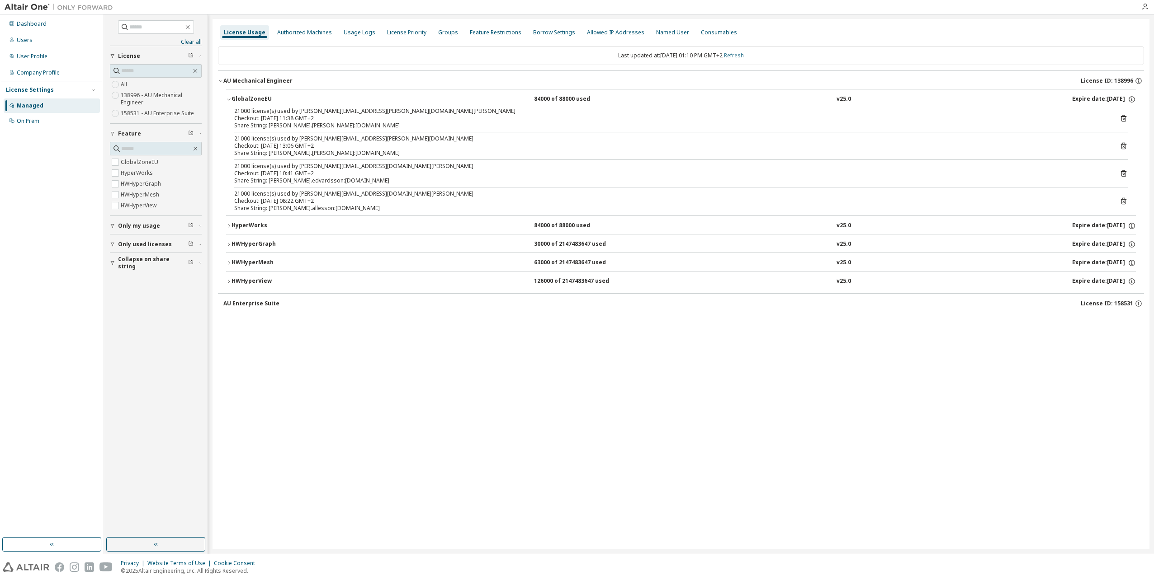
click at [744, 55] on link "Refresh" at bounding box center [734, 56] width 20 height 8
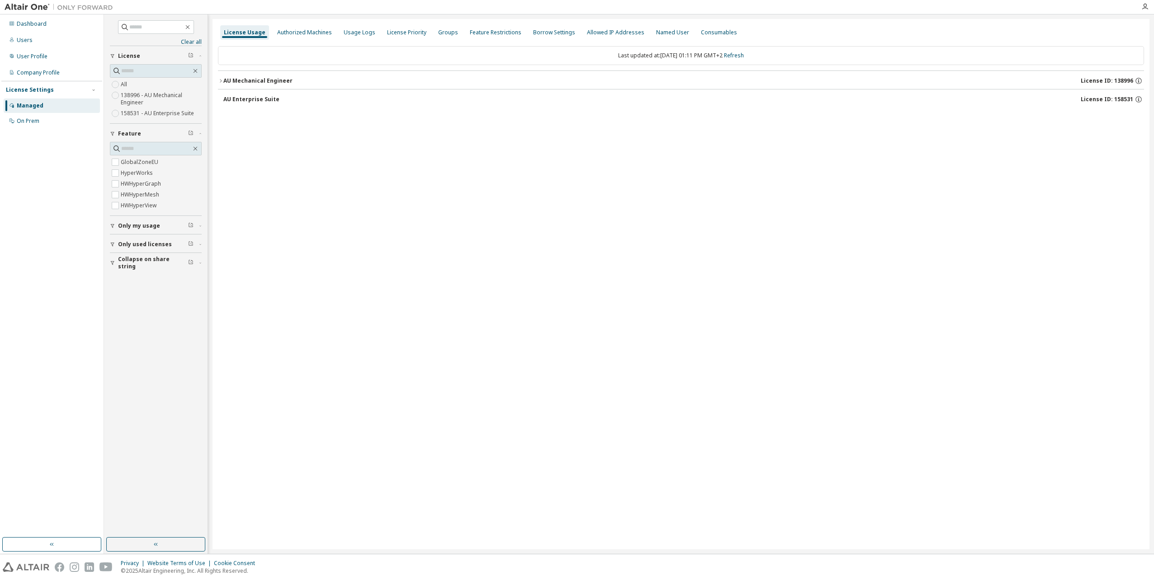
click at [221, 79] on button "AU Mechanical Engineer License ID: 138996" at bounding box center [681, 81] width 926 height 20
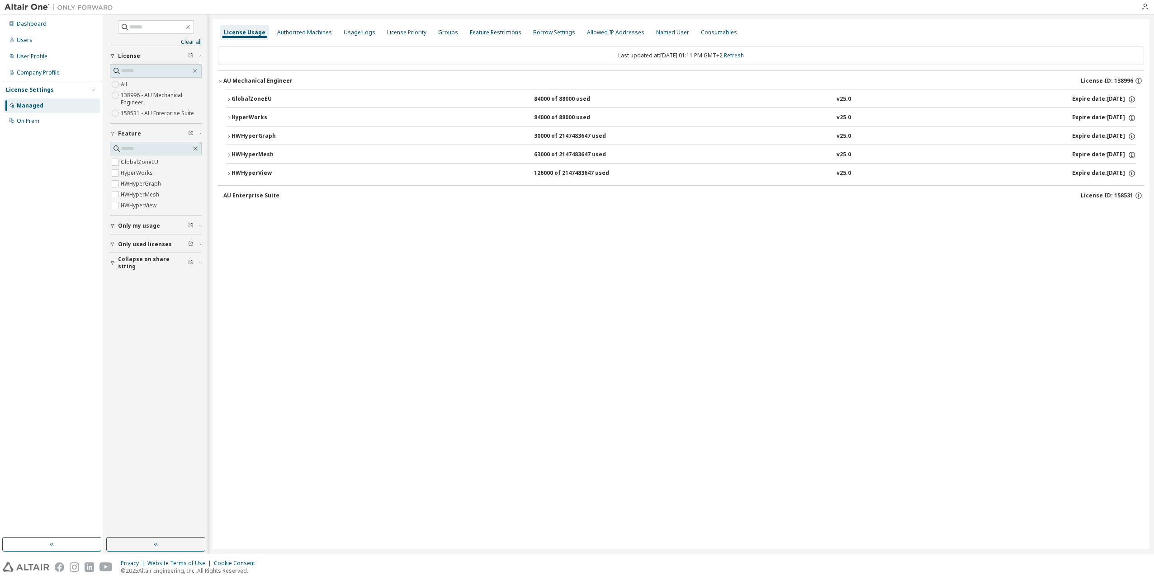
click at [226, 100] on icon "button" at bounding box center [228, 99] width 5 height 5
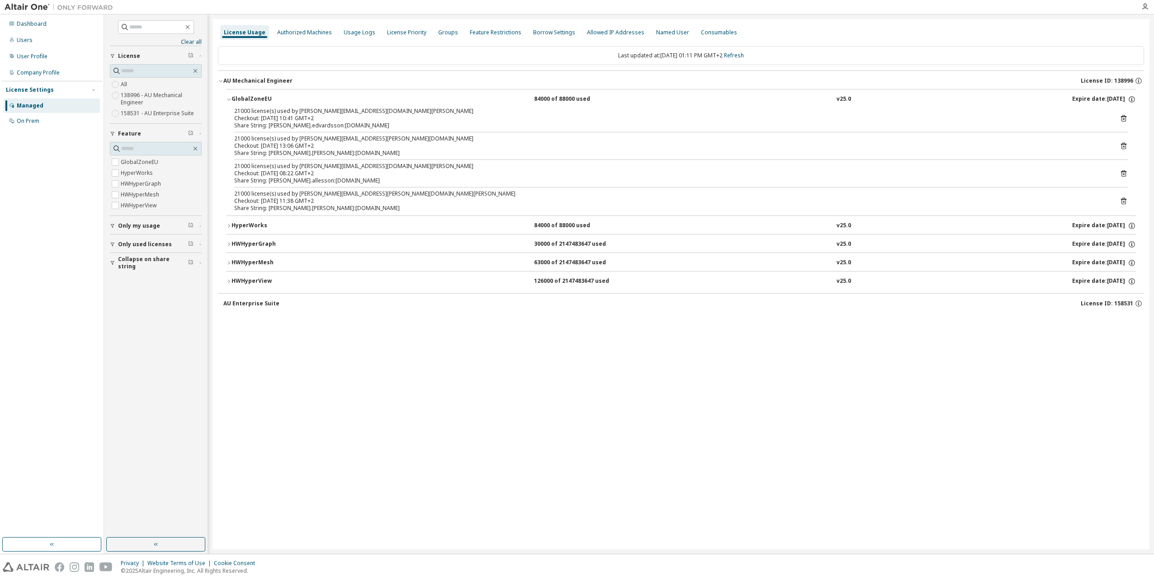
click at [1121, 147] on icon at bounding box center [1123, 146] width 5 height 7
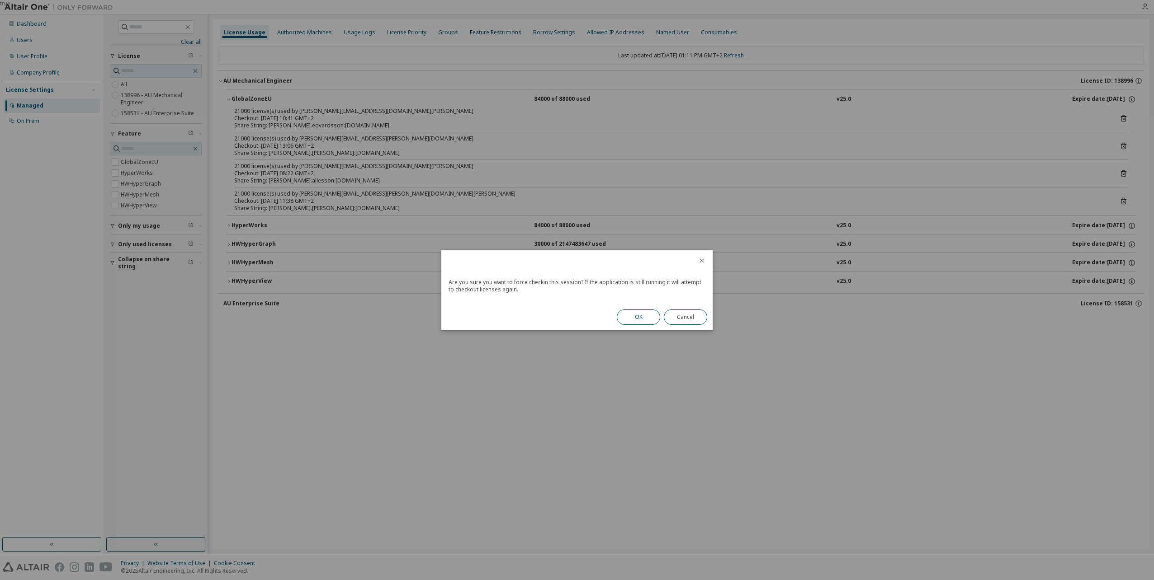
click at [640, 317] on button "OK" at bounding box center [638, 317] width 43 height 15
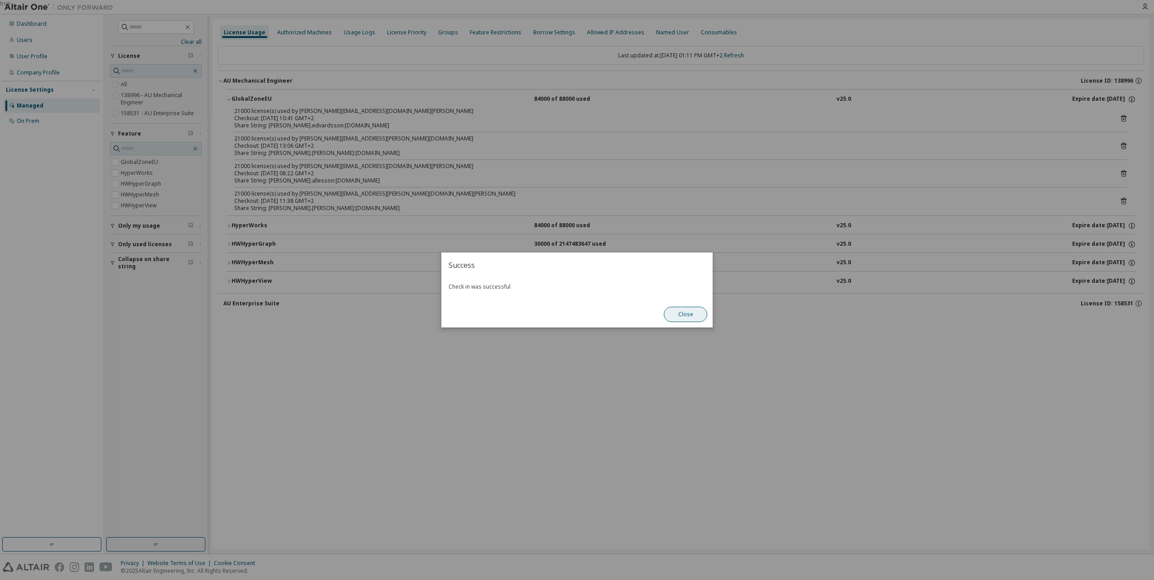
click at [690, 319] on button "Close" at bounding box center [685, 314] width 43 height 15
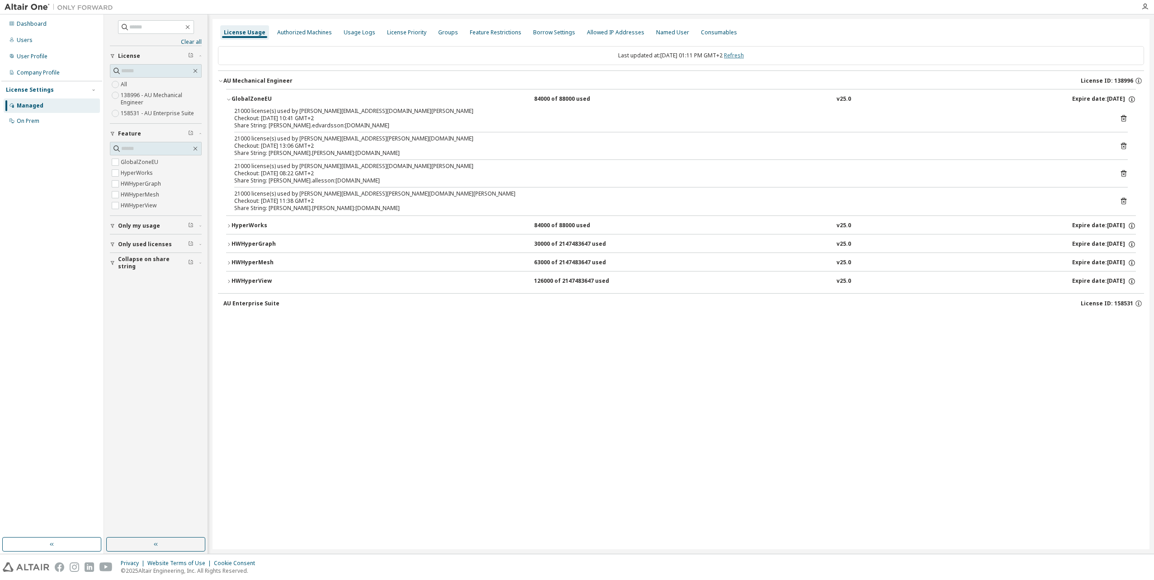
click at [744, 54] on link "Refresh" at bounding box center [734, 56] width 20 height 8
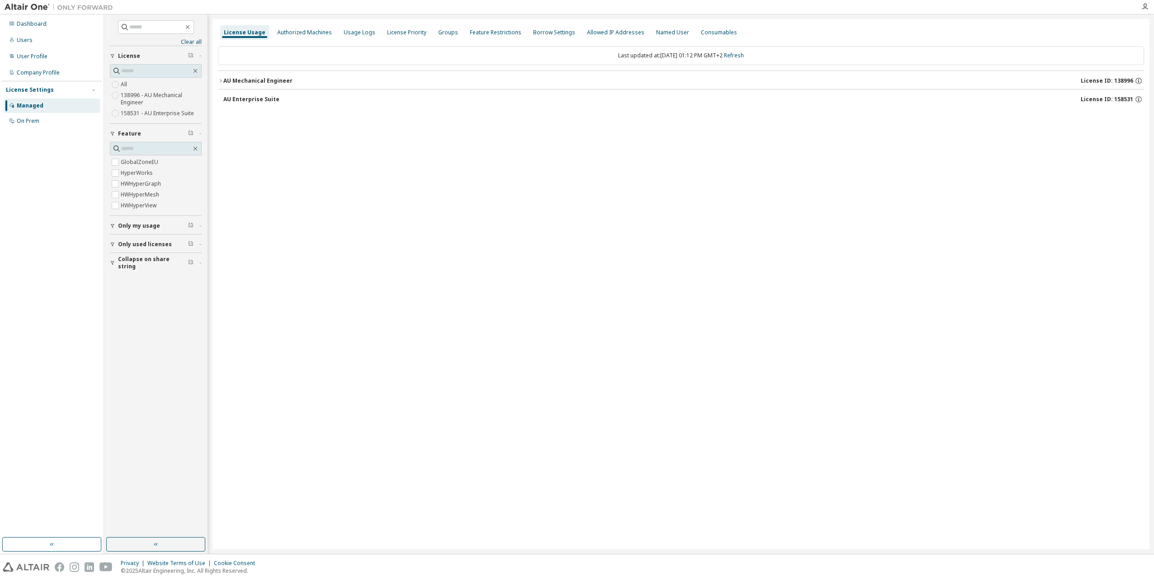
click at [222, 79] on icon "button" at bounding box center [220, 80] width 5 height 5
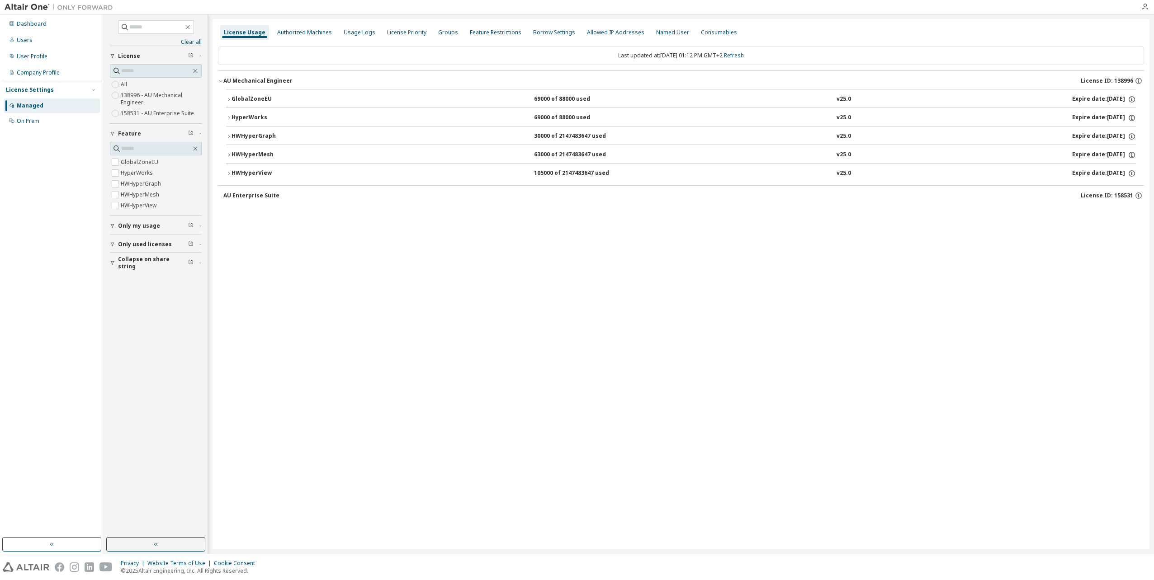
click at [234, 96] on div "GlobalZoneEU" at bounding box center [271, 99] width 81 height 8
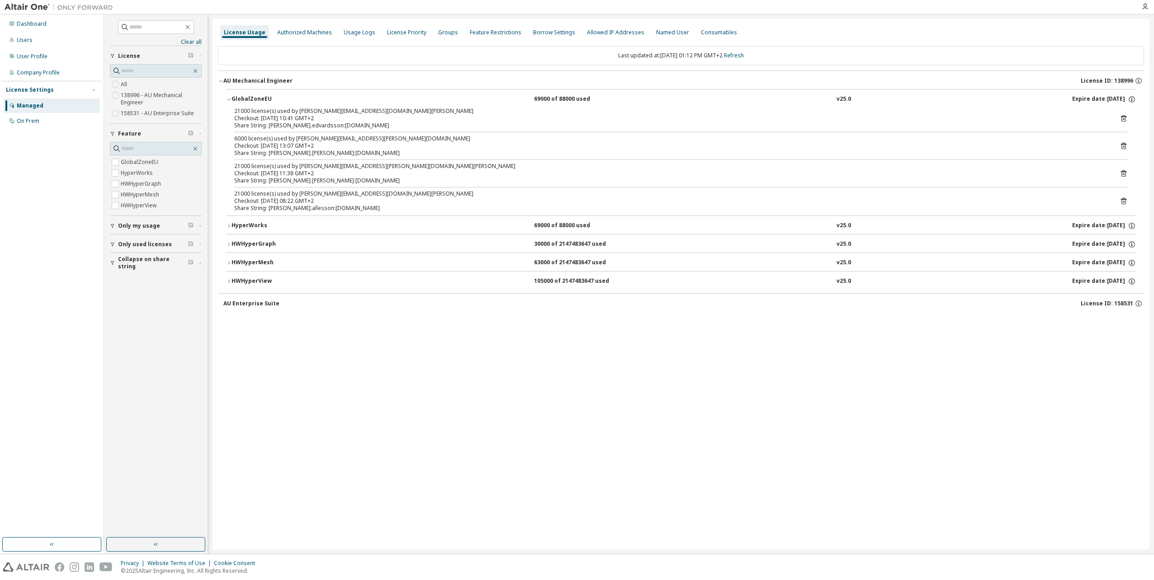
click at [423, 149] on div "Checkout: 2025-10-01 13:07 GMT+2" at bounding box center [669, 145] width 871 height 7
click at [744, 54] on link "Refresh" at bounding box center [734, 56] width 20 height 8
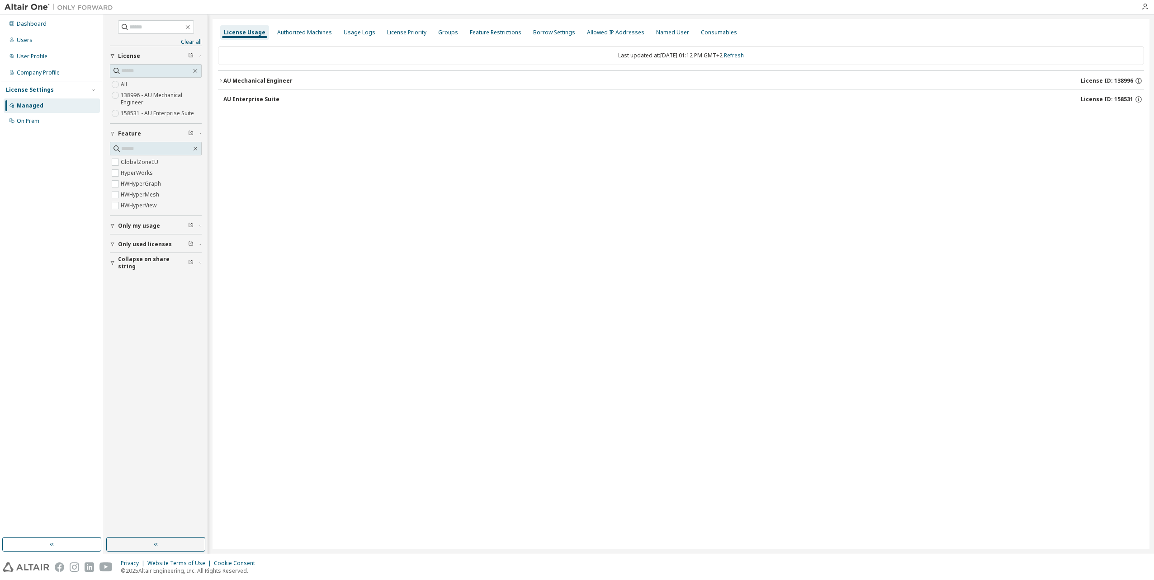
click at [235, 77] on div "AU Mechanical Engineer" at bounding box center [257, 80] width 69 height 7
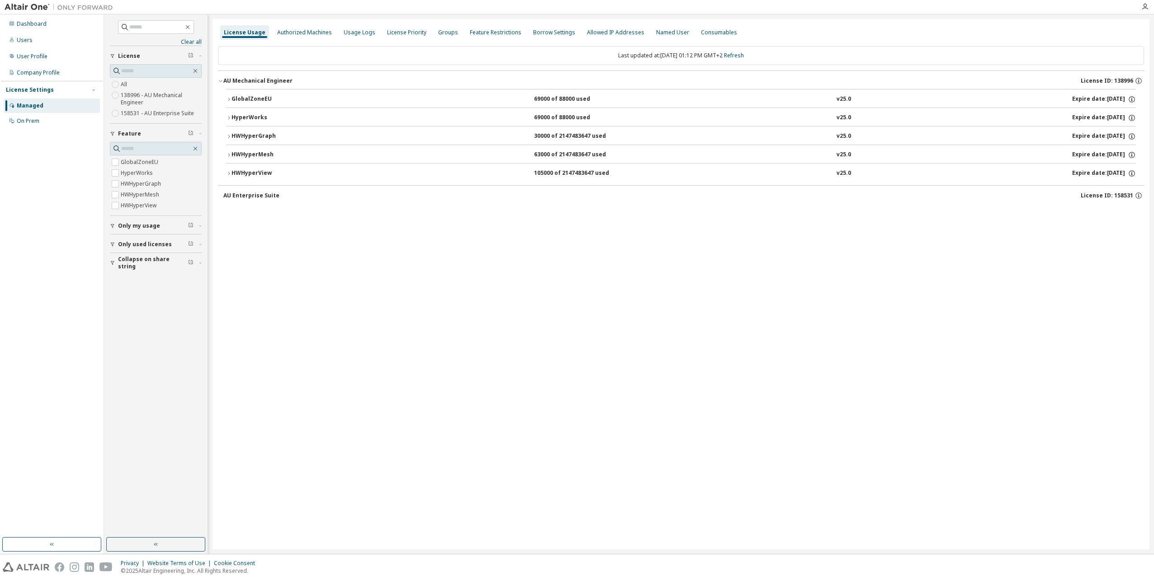
click at [242, 100] on div "GlobalZoneEU" at bounding box center [271, 99] width 81 height 8
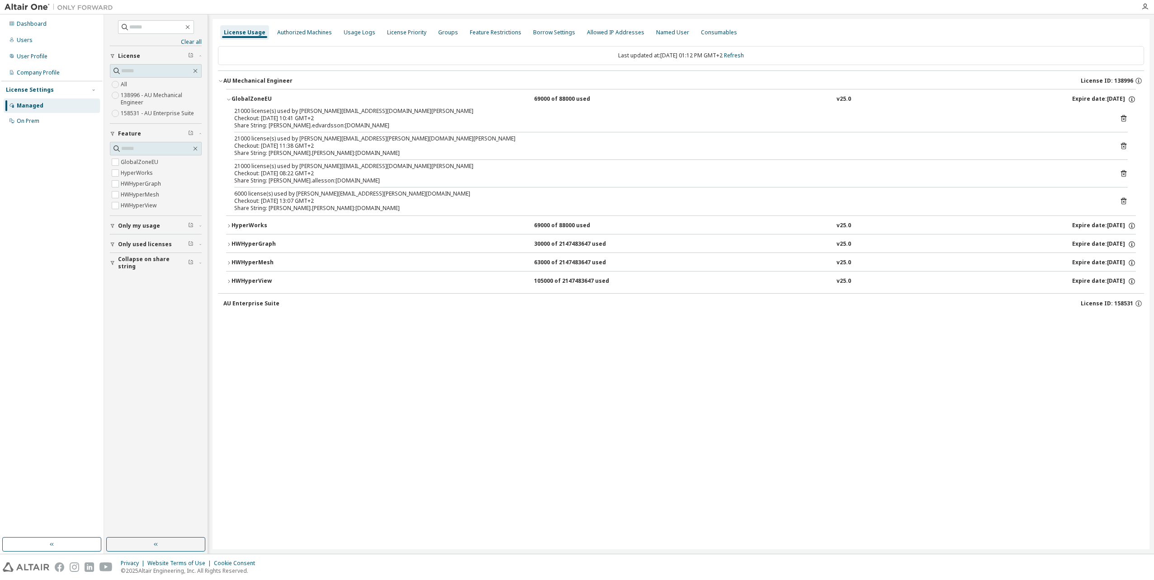
click at [358, 193] on div "6000 license(s) used by erica.linvill@clusterserver.in.shl-group.com" at bounding box center [669, 193] width 871 height 7
click at [562, 210] on div "Share String: erica.linvill:clusterserver.in.shl-group.com" at bounding box center [669, 208] width 871 height 7
click at [1123, 202] on icon at bounding box center [1123, 202] width 2 height 2
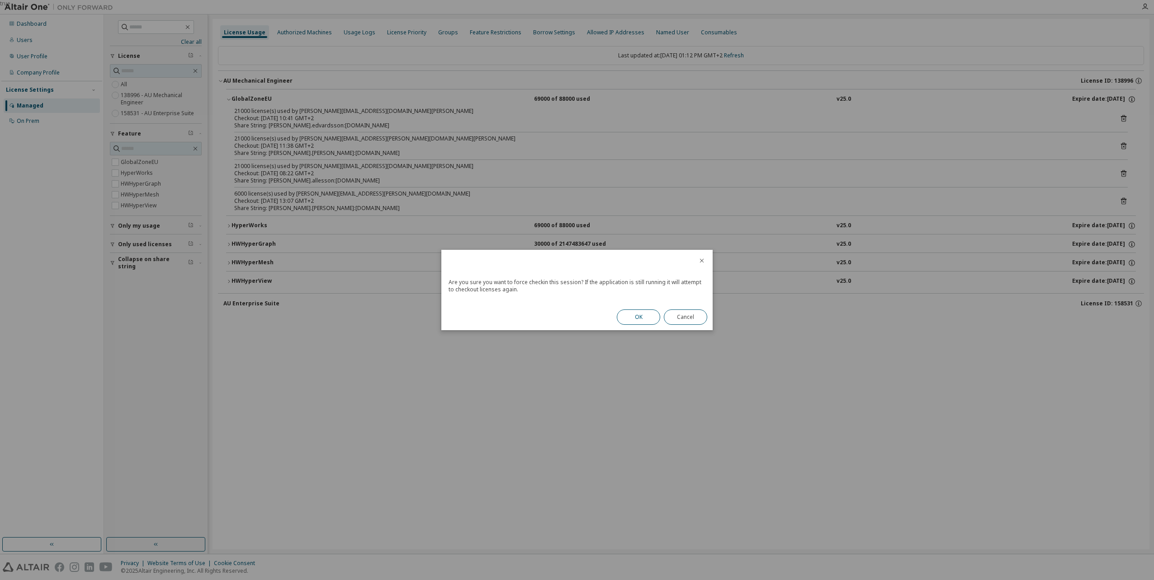
click at [636, 320] on button "OK" at bounding box center [638, 317] width 43 height 15
click at [679, 318] on button "Close" at bounding box center [685, 314] width 43 height 15
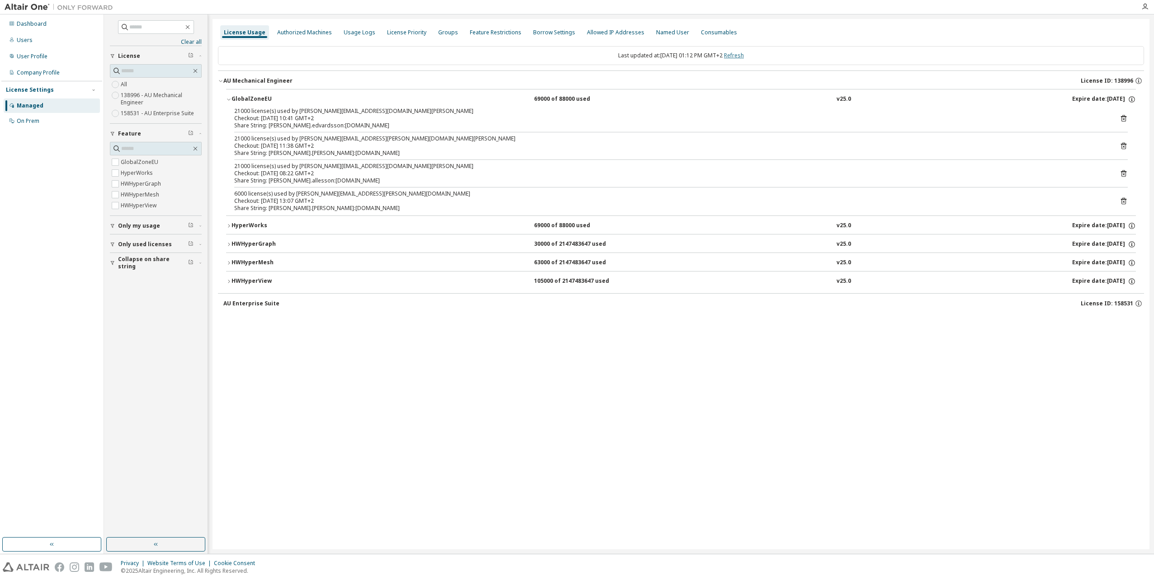
click at [742, 55] on link "Refresh" at bounding box center [734, 56] width 20 height 8
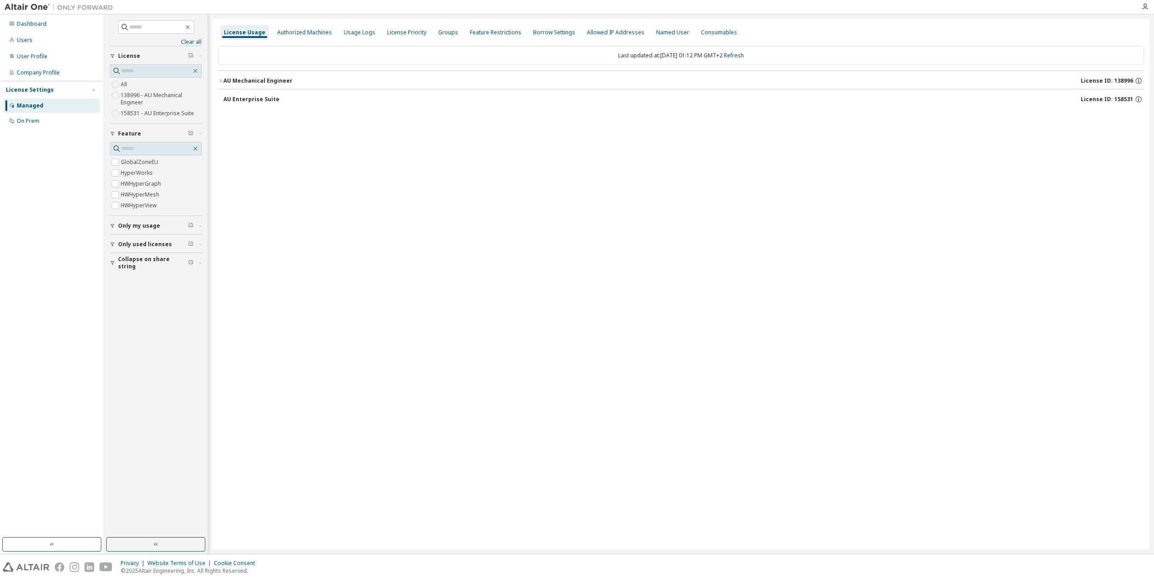
click at [232, 82] on div "AU Mechanical Engineer" at bounding box center [257, 80] width 69 height 7
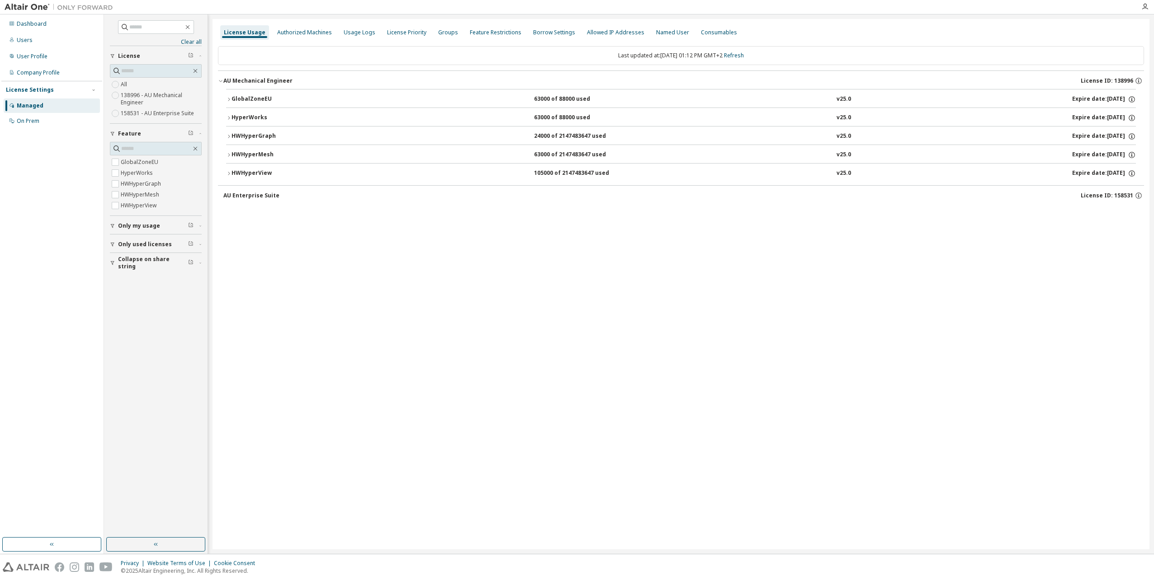
click at [240, 99] on div "GlobalZoneEU" at bounding box center [271, 99] width 81 height 8
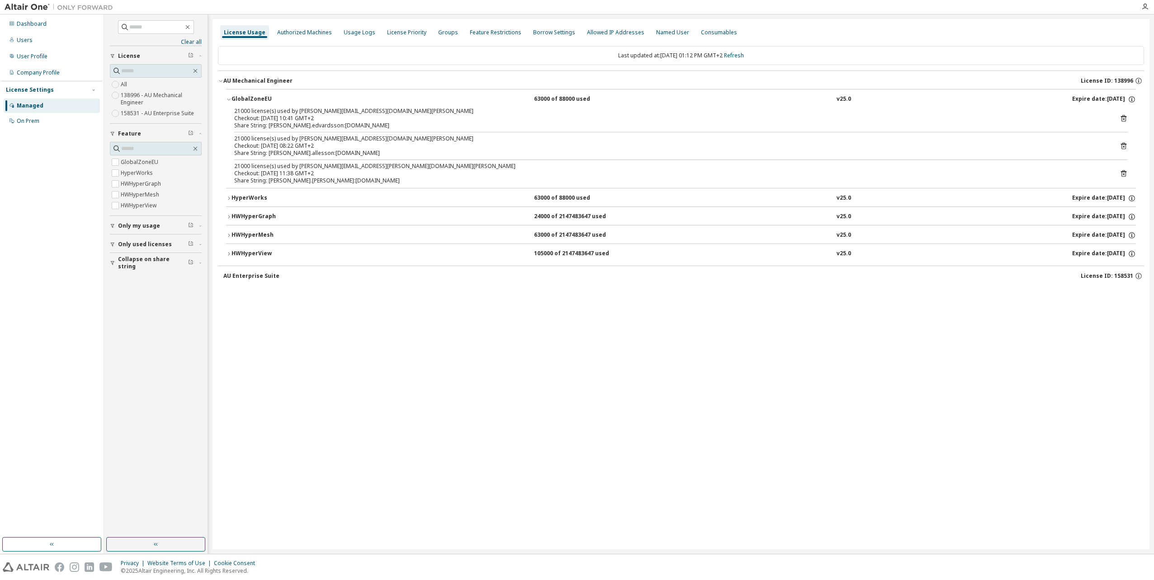
click at [337, 412] on div "License Usage Authorized Machines Usage Logs License Priority Groups Feature Re…" at bounding box center [680, 284] width 937 height 531
click at [64, 275] on div "Dashboard Users User Profile Company Profile License Settings Managed On Prem" at bounding box center [51, 276] width 101 height 521
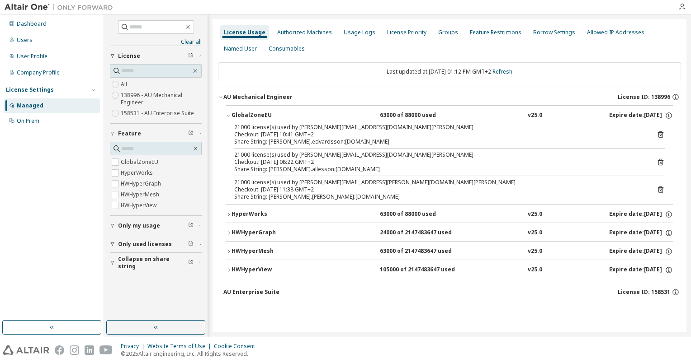
click at [110, 245] on icon "button" at bounding box center [112, 244] width 5 height 5
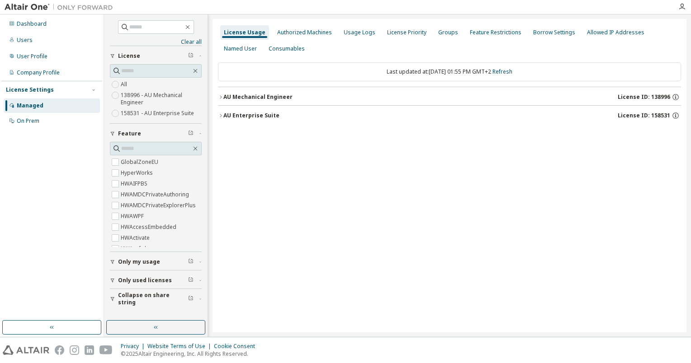
click at [220, 96] on icon "button" at bounding box center [220, 96] width 5 height 5
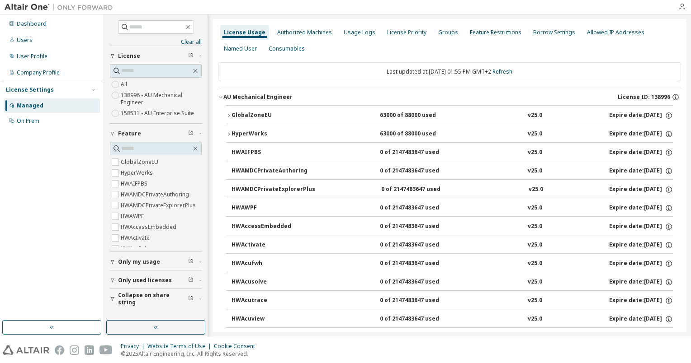
click at [228, 113] on icon "button" at bounding box center [228, 115] width 5 height 5
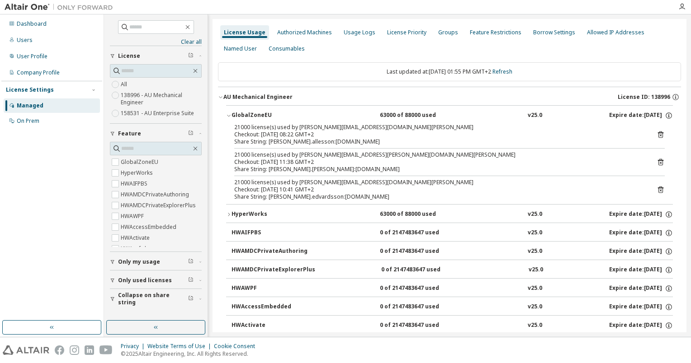
click at [219, 96] on icon "button" at bounding box center [220, 96] width 5 height 5
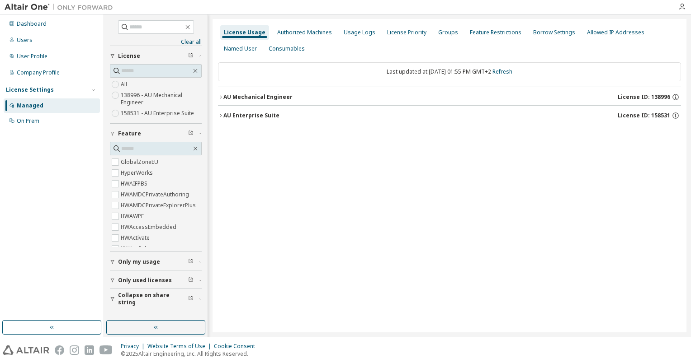
click at [219, 115] on icon "button" at bounding box center [220, 115] width 5 height 5
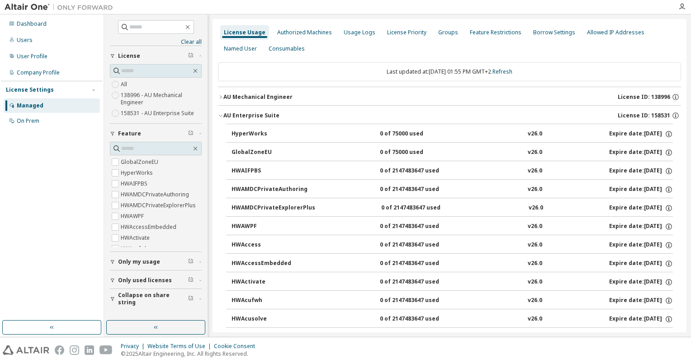
click at [222, 95] on icon "button" at bounding box center [220, 96] width 5 height 5
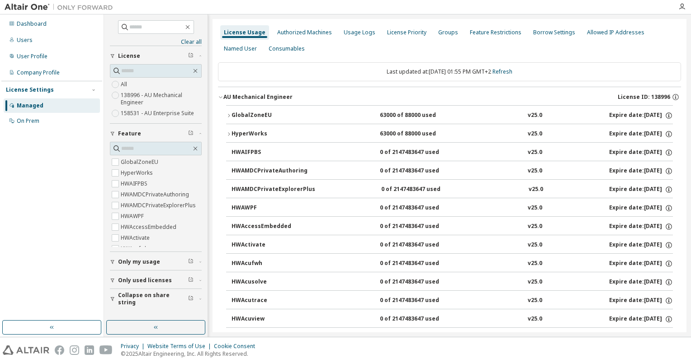
click at [222, 94] on icon "button" at bounding box center [220, 96] width 5 height 5
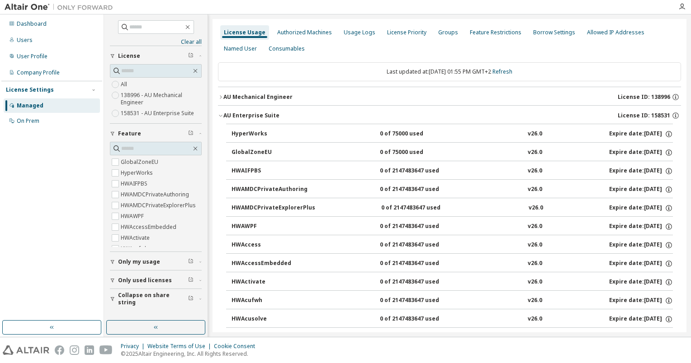
click at [220, 117] on icon "button" at bounding box center [220, 115] width 5 height 5
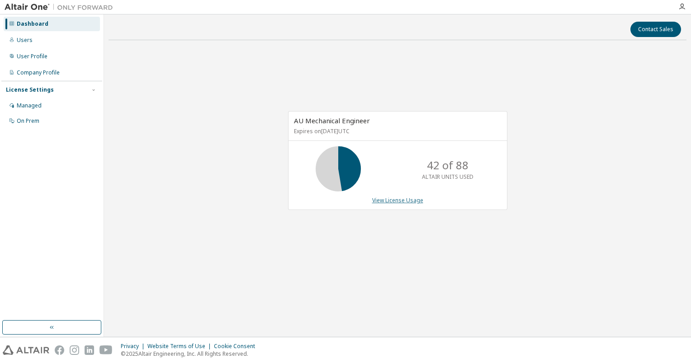
click at [407, 201] on link "View License Usage" at bounding box center [397, 201] width 51 height 8
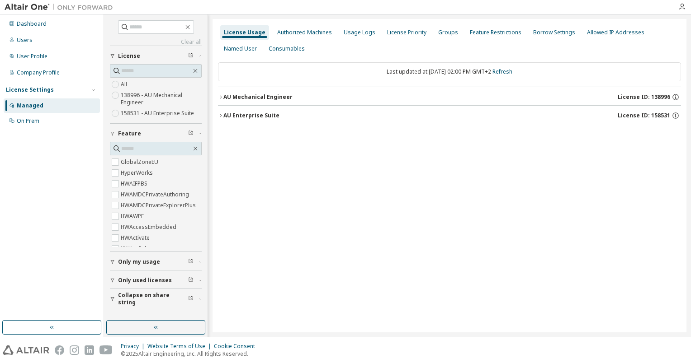
click at [219, 99] on icon "button" at bounding box center [220, 96] width 5 height 5
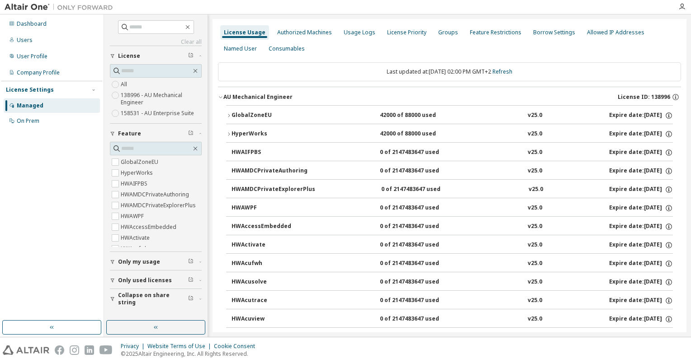
click at [228, 116] on icon "button" at bounding box center [228, 115] width 5 height 5
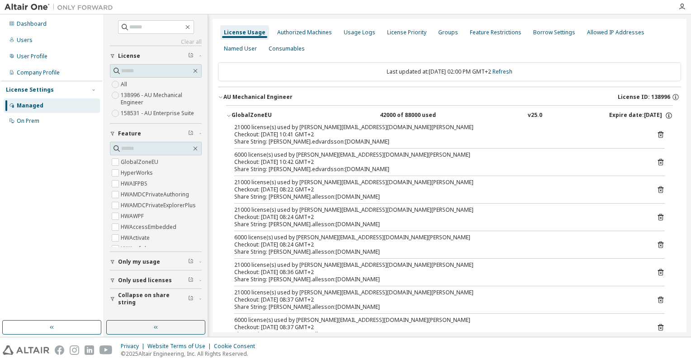
click at [120, 295] on span "Collapse on share string" at bounding box center [153, 299] width 70 height 14
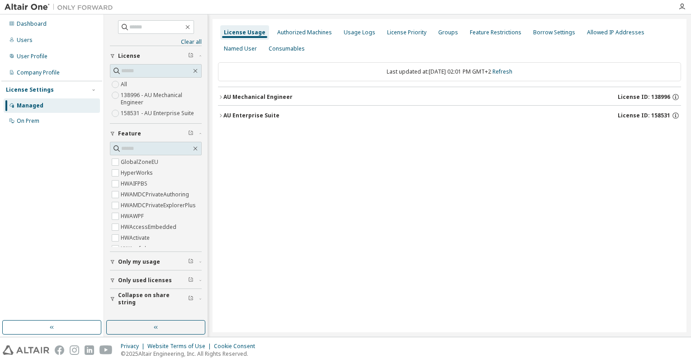
click at [230, 97] on div "AU Mechanical Engineer" at bounding box center [257, 97] width 69 height 7
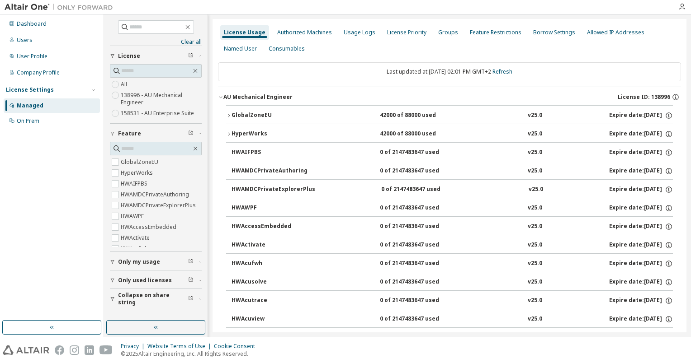
click at [240, 114] on div "GlobalZoneEU" at bounding box center [271, 116] width 81 height 8
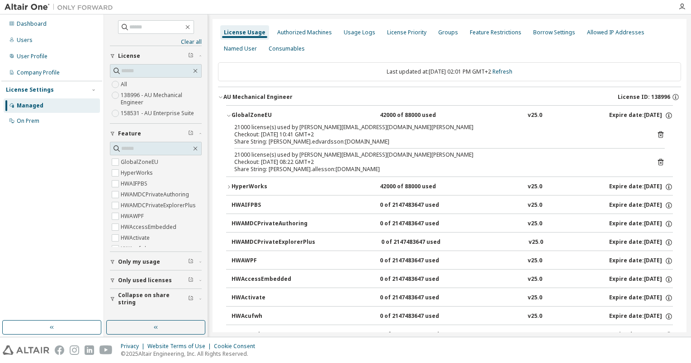
click at [658, 47] on div "License Usage Authorized Machines Usage Logs License Priority Groups Feature Re…" at bounding box center [449, 40] width 463 height 33
drag, startPoint x: 298, startPoint y: 128, endPoint x: 409, endPoint y: 128, distance: 110.3
click at [409, 128] on div "21000 license(s) used by linus.edvardsson@clusterserver.in.shl-group.com" at bounding box center [438, 127] width 409 height 7
click at [392, 143] on div "Share String: linus.edvardsson:clusterserver.in.shl-group.com" at bounding box center [438, 141] width 409 height 7
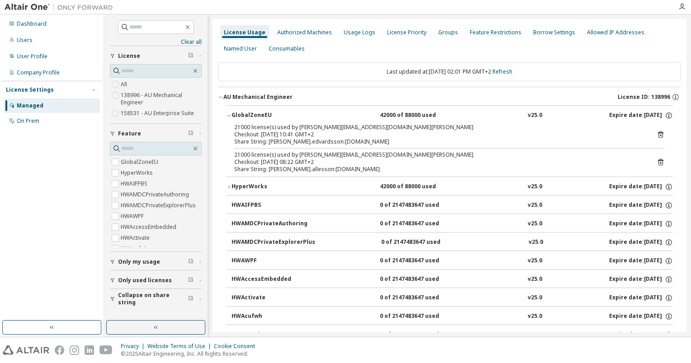
click at [374, 138] on div "Share String: linus.edvardsson:clusterserver.in.shl-group.com" at bounding box center [438, 141] width 409 height 7
click at [417, 172] on div "Share String: sara.allesson:clusterserver.in.shl-group.com" at bounding box center [438, 169] width 409 height 7
